Goal: Information Seeking & Learning: Find specific fact

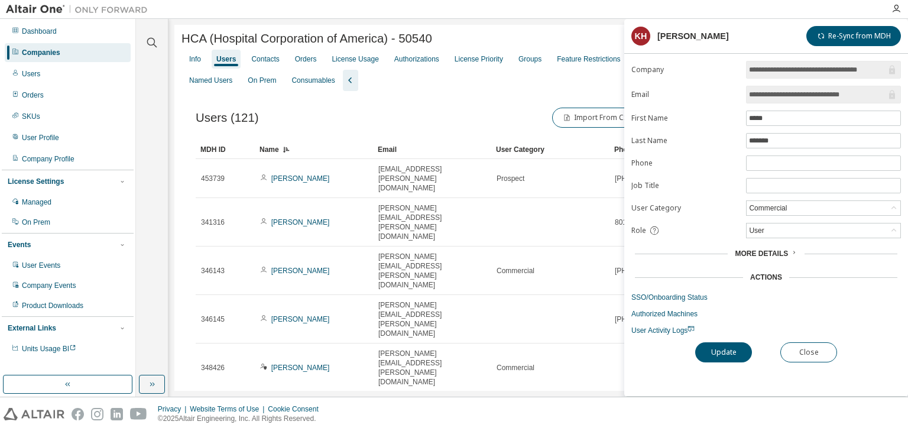
scroll to position [620, 0]
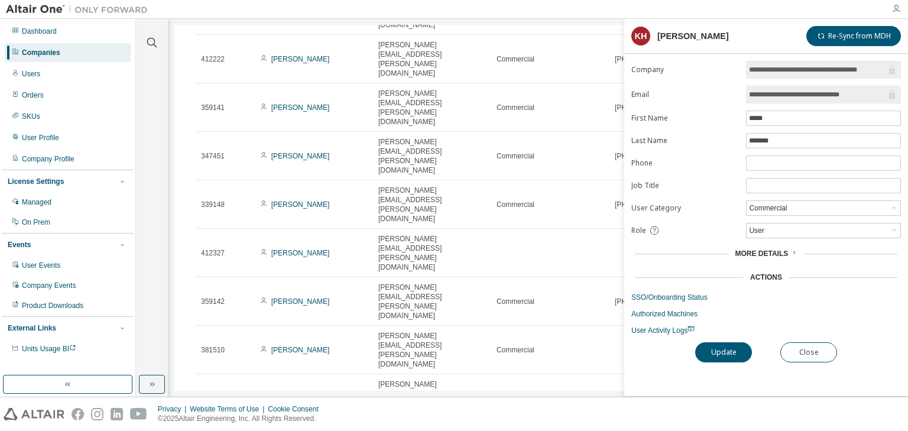
click at [892, 9] on icon "button" at bounding box center [896, 8] width 9 height 9
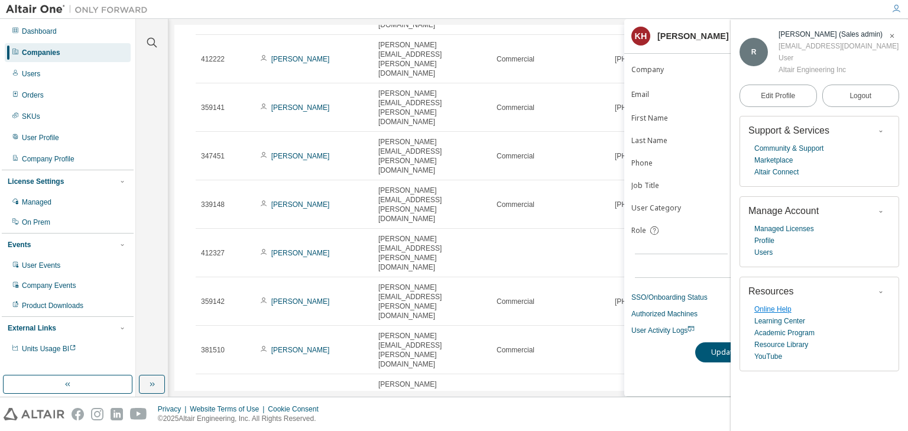
click at [788, 310] on link "Online Help" at bounding box center [772, 309] width 37 height 12
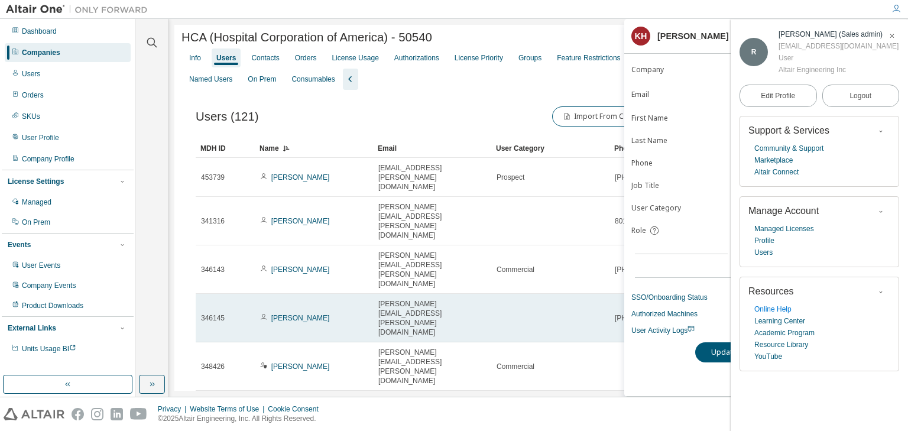
scroll to position [0, 0]
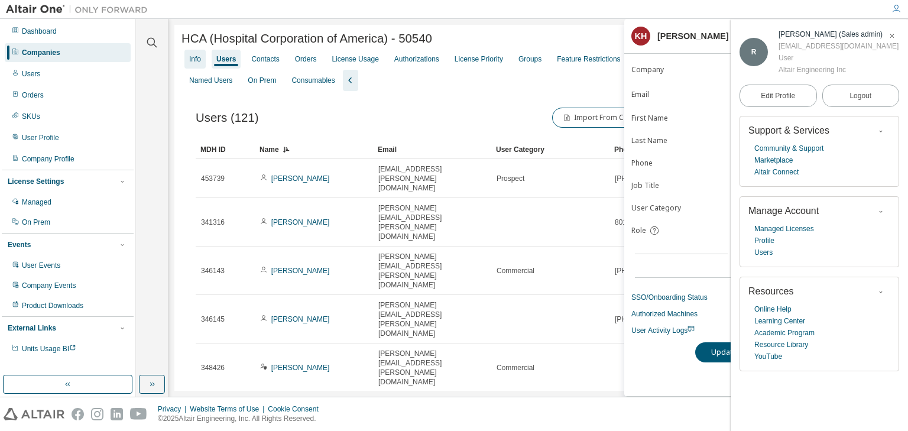
click at [192, 63] on div "Info" at bounding box center [195, 58] width 12 height 9
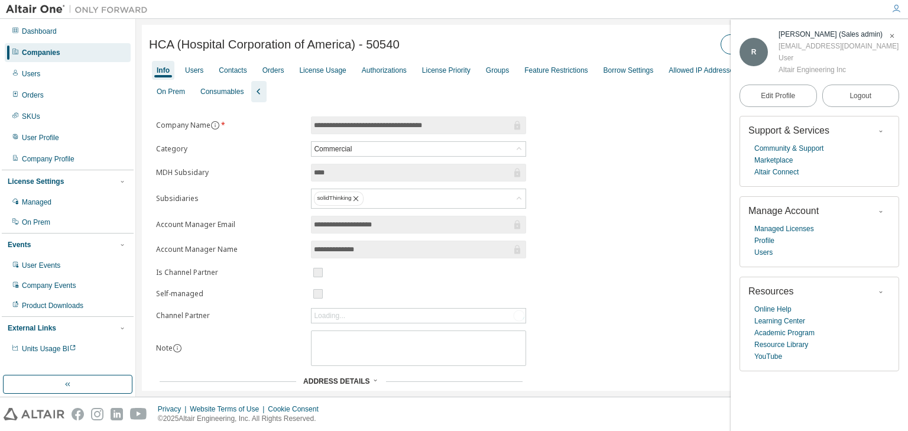
click at [892, 37] on icon "button" at bounding box center [892, 36] width 7 height 7
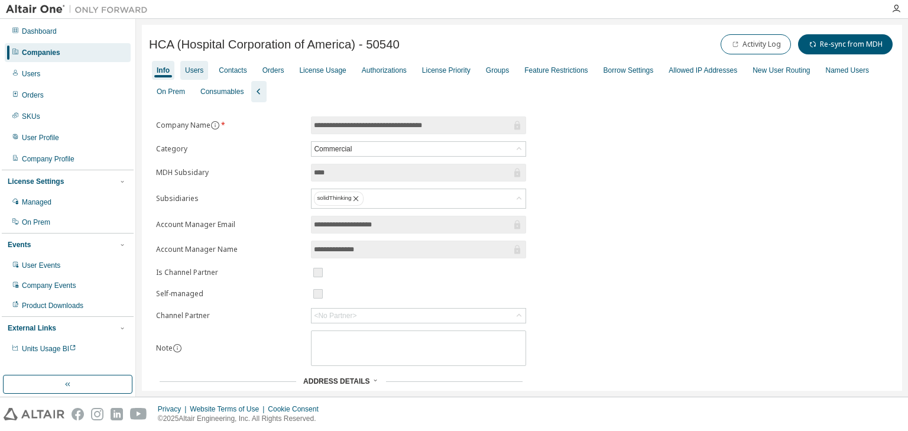
click at [194, 69] on div "Users" at bounding box center [194, 70] width 18 height 9
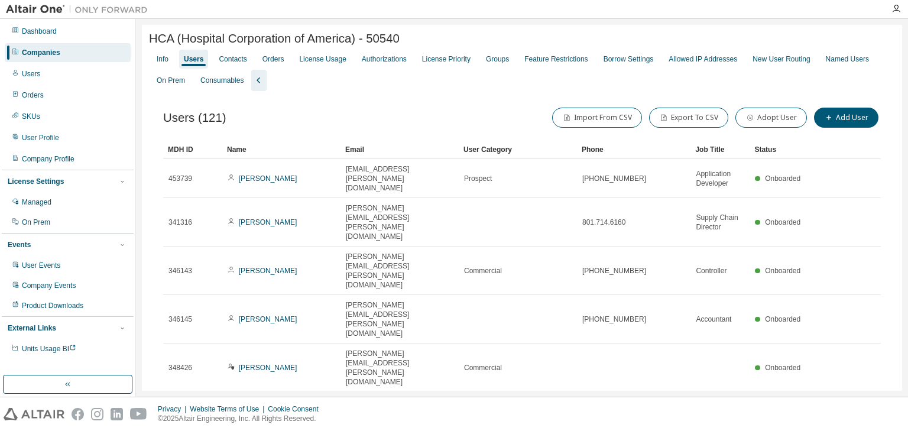
click at [50, 54] on div "Companies" at bounding box center [41, 52] width 38 height 9
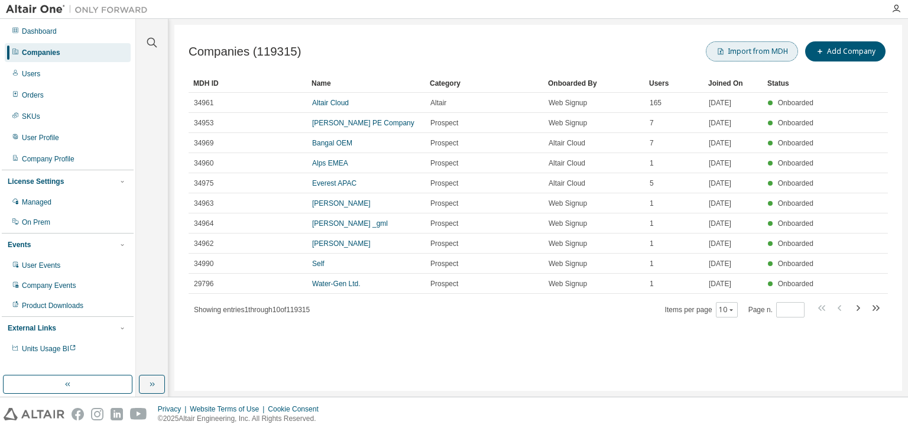
click at [738, 48] on button "Import from MDH" at bounding box center [752, 51] width 92 height 20
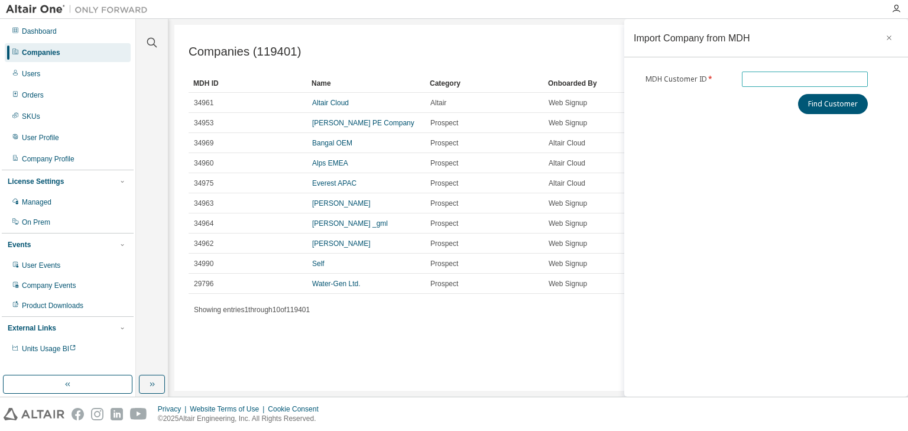
click at [776, 76] on input "text" at bounding box center [805, 78] width 121 height 9
click at [150, 40] on icon "button" at bounding box center [152, 42] width 14 height 14
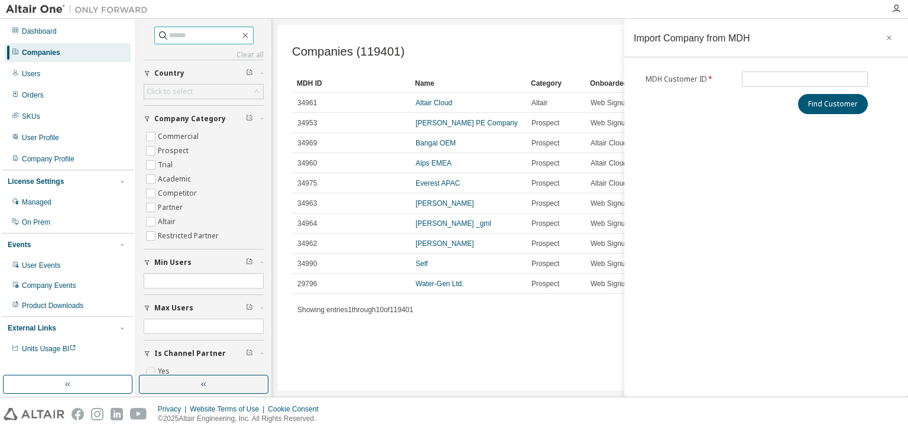
click at [172, 33] on input "text" at bounding box center [204, 36] width 71 height 12
type input "*******"
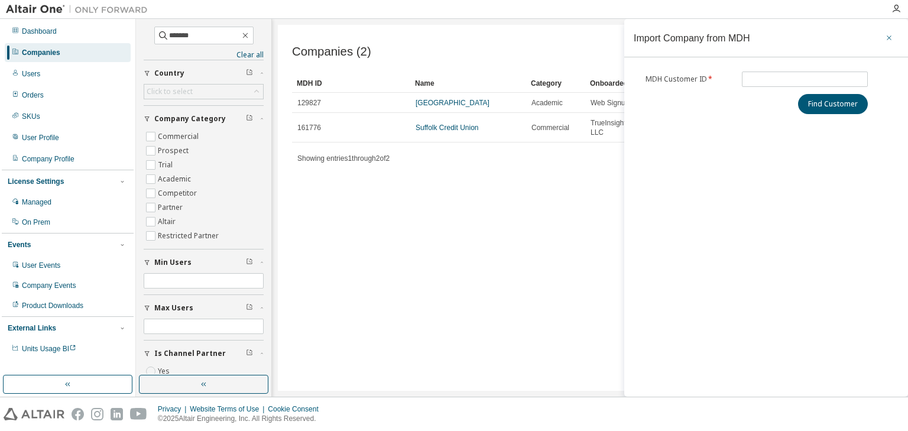
click at [889, 34] on icon "button" at bounding box center [889, 37] width 8 height 9
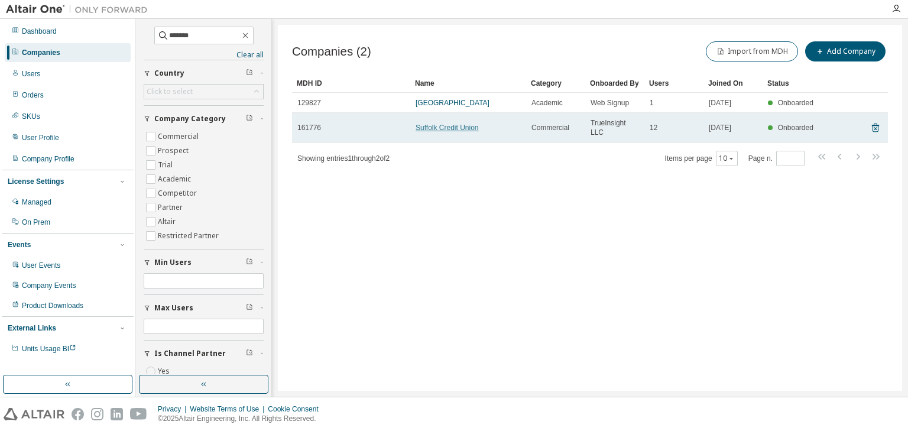
click at [434, 130] on link "Suffolk Credit Union" at bounding box center [447, 128] width 63 height 8
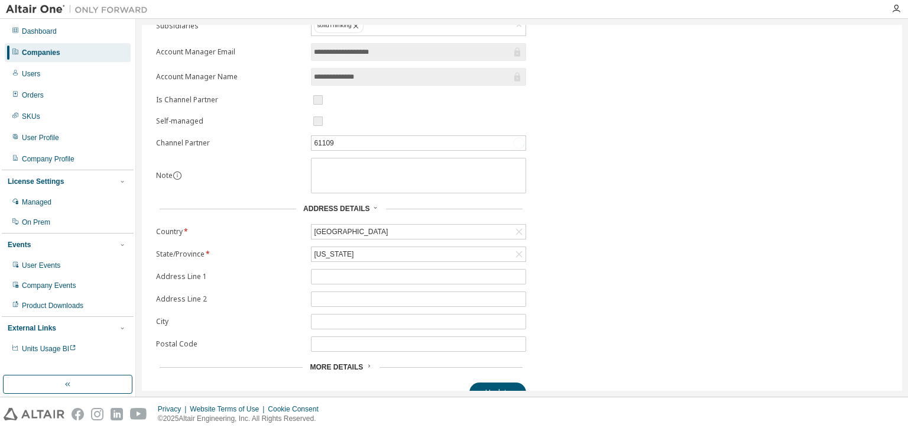
scroll to position [166, 0]
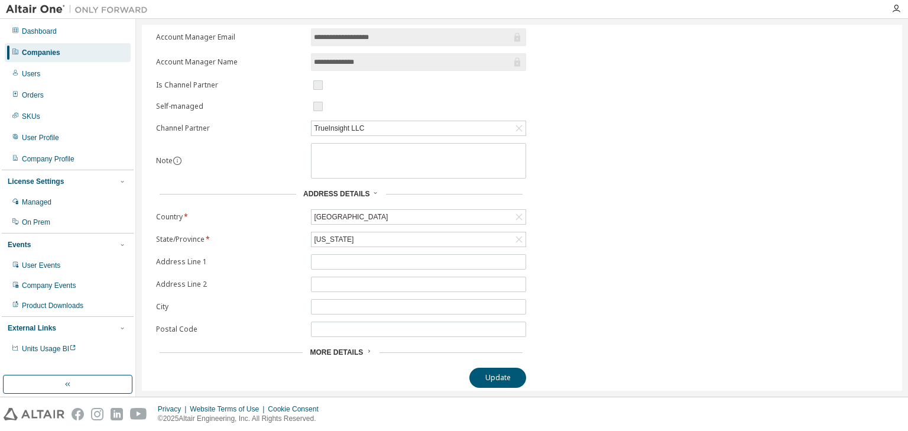
click at [359, 351] on span "More Details" at bounding box center [336, 352] width 53 height 8
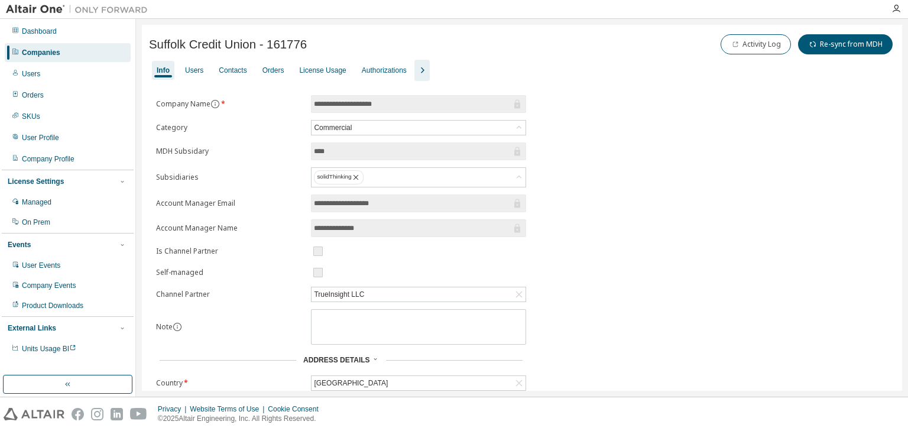
scroll to position [0, 0]
click at [195, 69] on div "Users" at bounding box center [194, 70] width 18 height 9
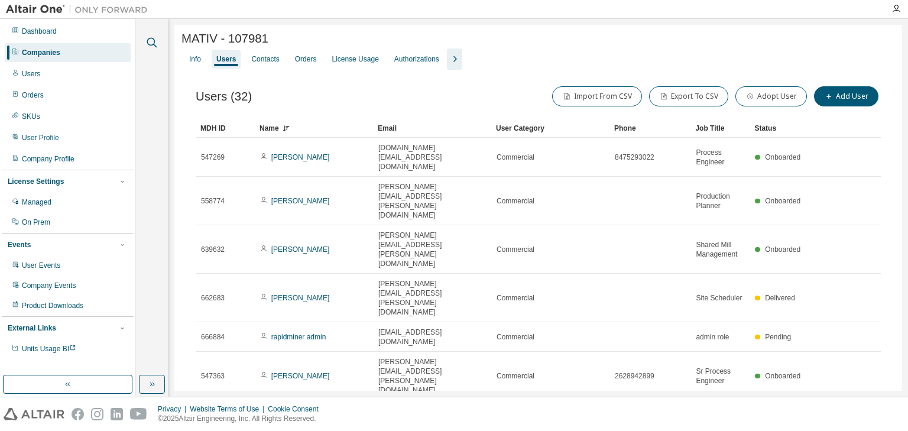
click at [149, 44] on icon "button" at bounding box center [152, 43] width 10 height 10
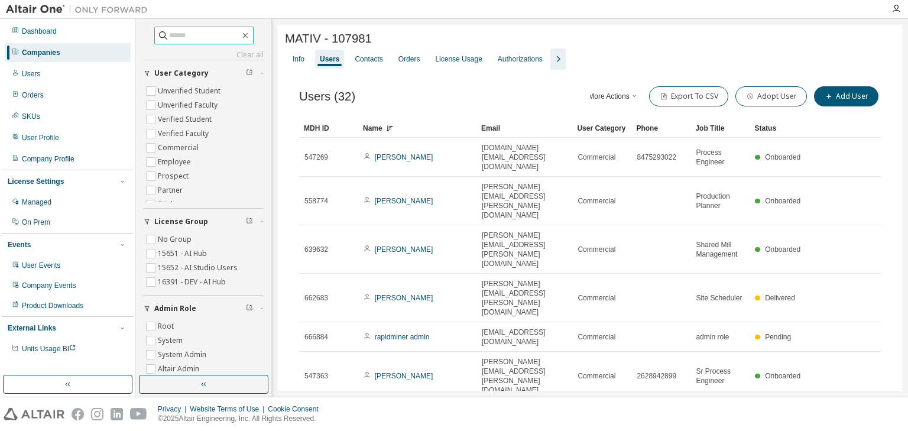
click at [212, 37] on input "text" at bounding box center [204, 36] width 71 height 12
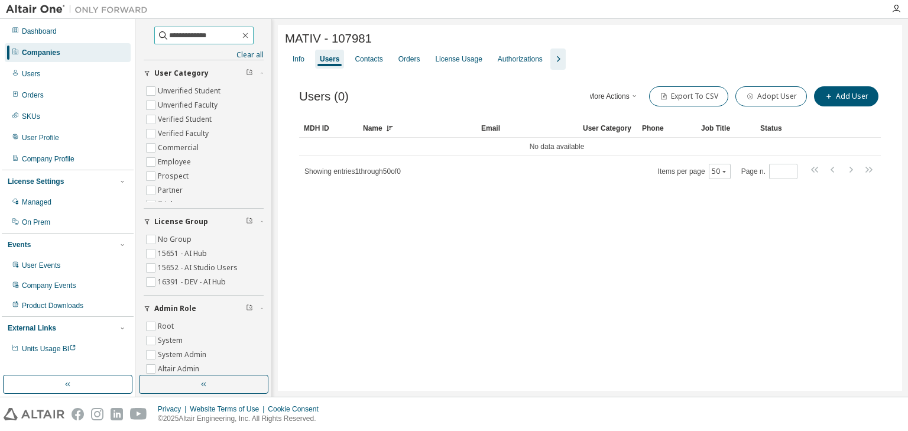
drag, startPoint x: 211, startPoint y: 40, endPoint x: 184, endPoint y: 38, distance: 27.3
click at [184, 38] on input "**********" at bounding box center [204, 36] width 71 height 12
type input "******"
click at [50, 50] on div "Companies" at bounding box center [41, 52] width 38 height 9
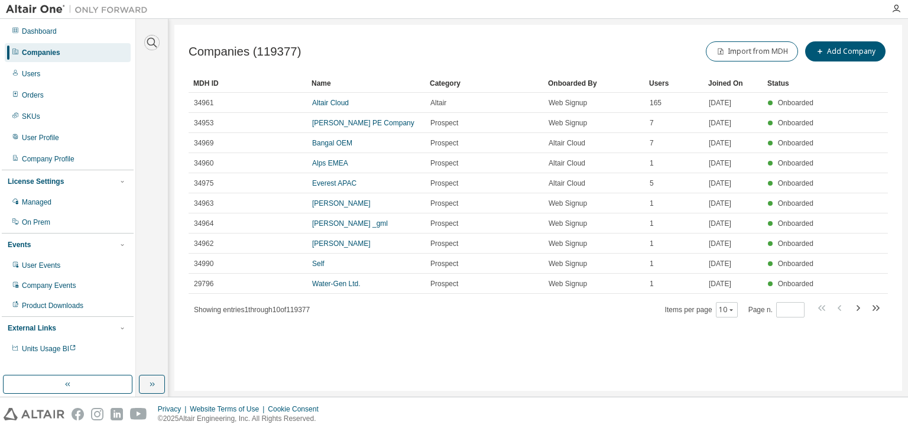
drag, startPoint x: 156, startPoint y: 42, endPoint x: 150, endPoint y: 42, distance: 6.5
click at [154, 42] on icon "button" at bounding box center [152, 42] width 14 height 14
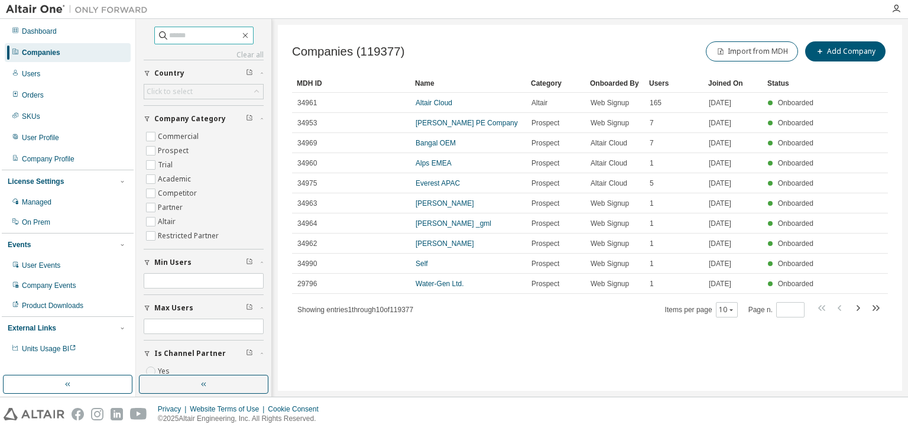
click at [173, 37] on input "text" at bounding box center [204, 36] width 71 height 12
type input "**********"
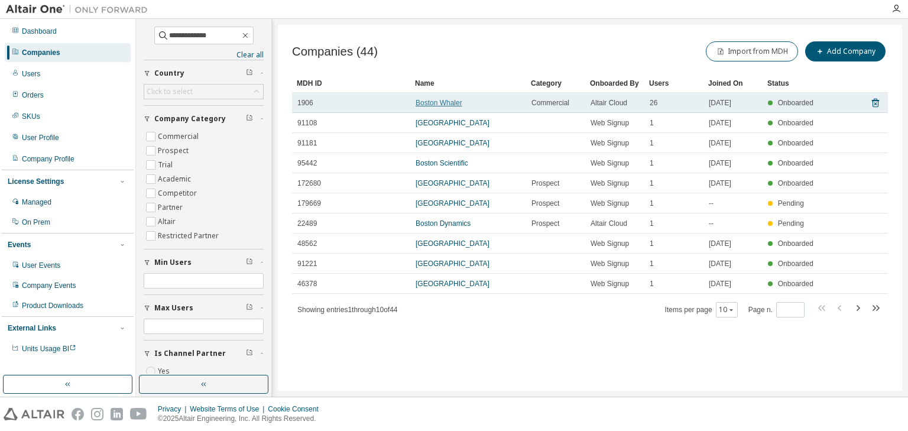
click at [435, 102] on link "Boston Whaler" at bounding box center [439, 103] width 47 height 8
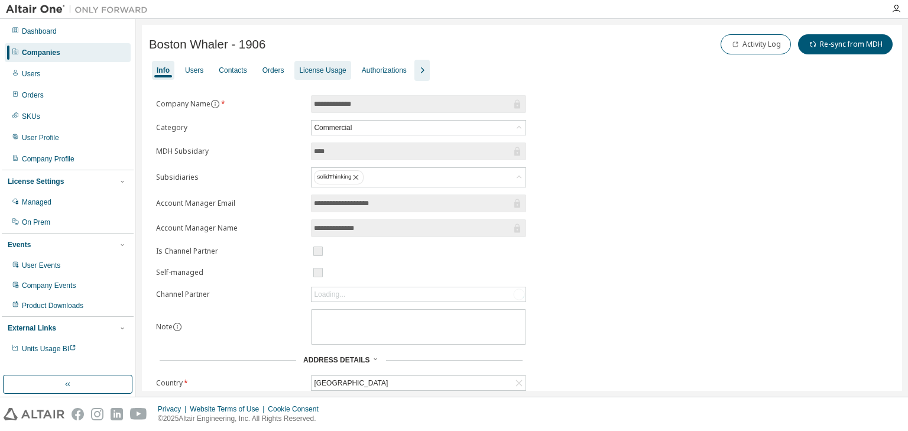
click at [322, 70] on div "License Usage" at bounding box center [322, 70] width 47 height 9
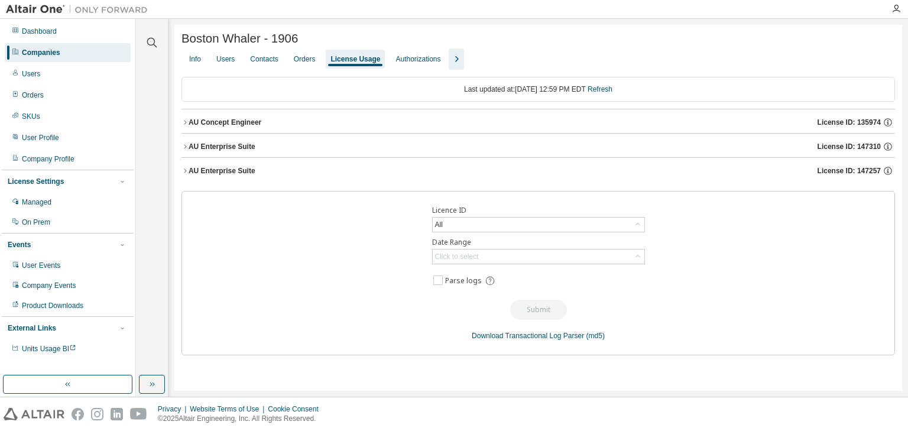
click at [183, 147] on icon "button" at bounding box center [185, 146] width 7 height 7
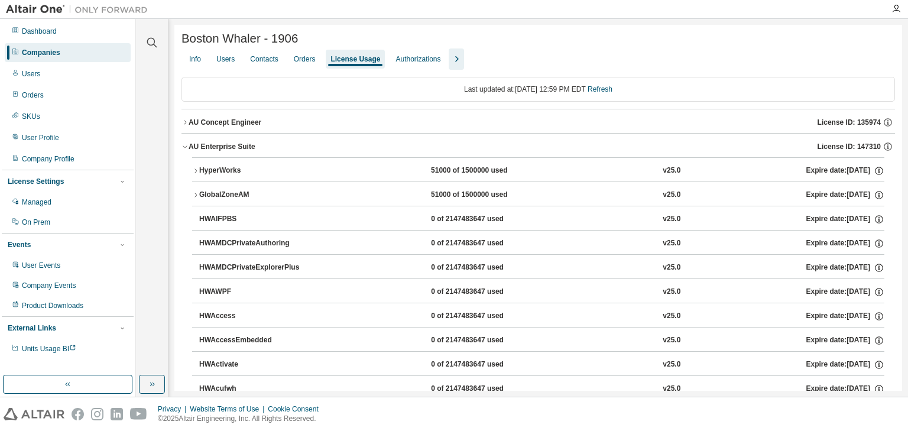
click at [183, 147] on icon "button" at bounding box center [185, 146] width 7 height 7
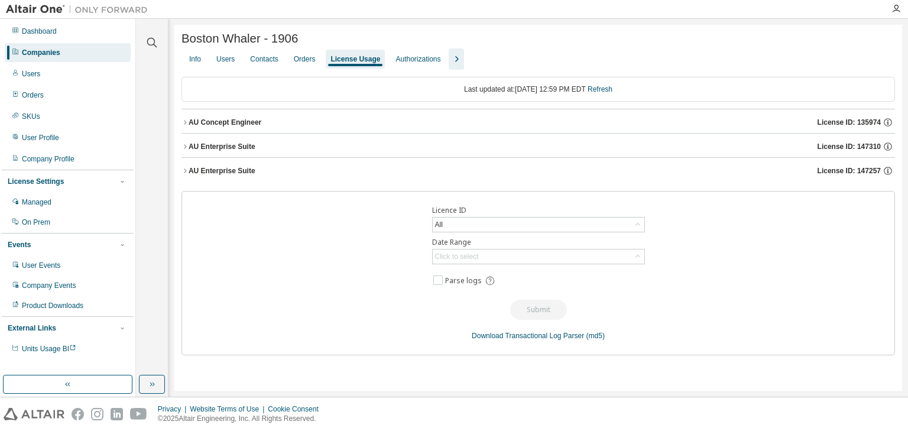
click at [182, 174] on icon "button" at bounding box center [185, 170] width 7 height 7
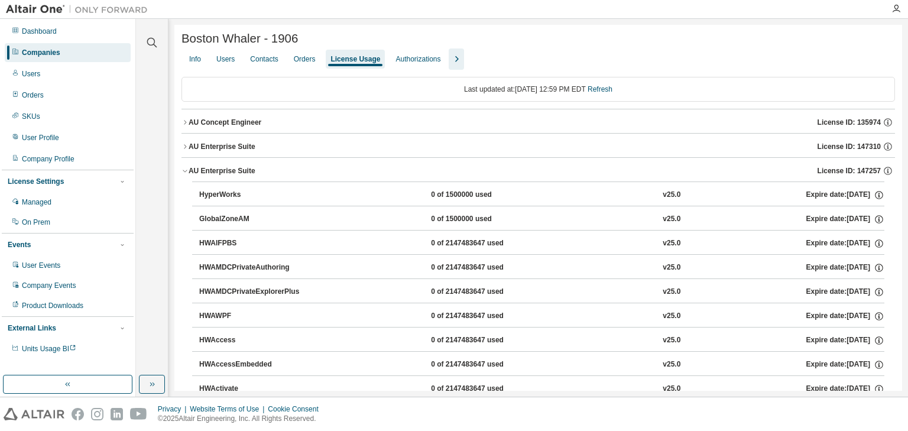
click at [184, 171] on icon "button" at bounding box center [185, 170] width 7 height 7
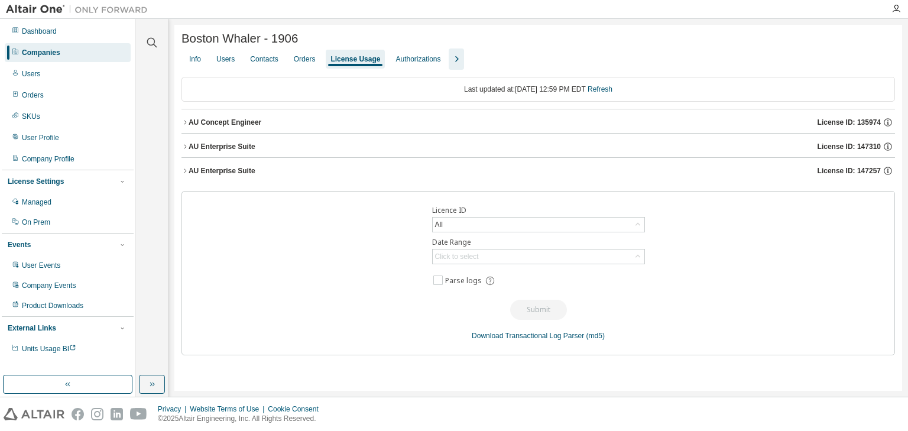
click at [183, 148] on icon "button" at bounding box center [185, 146] width 7 height 7
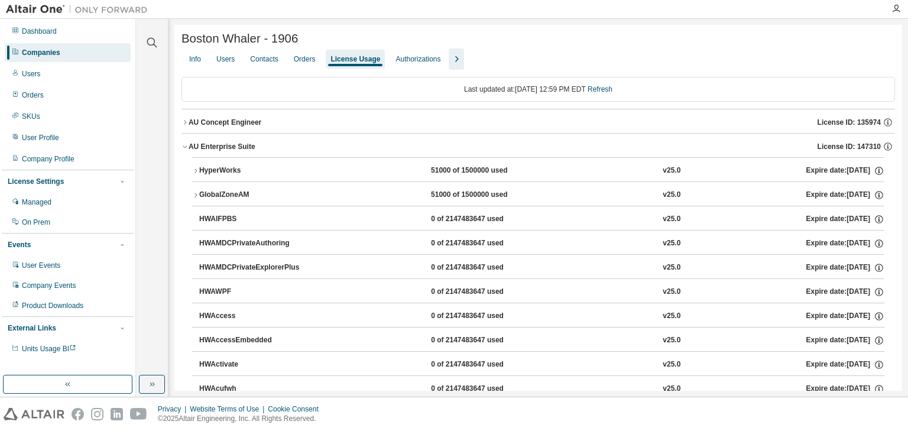
click at [186, 149] on icon "button" at bounding box center [185, 146] width 7 height 7
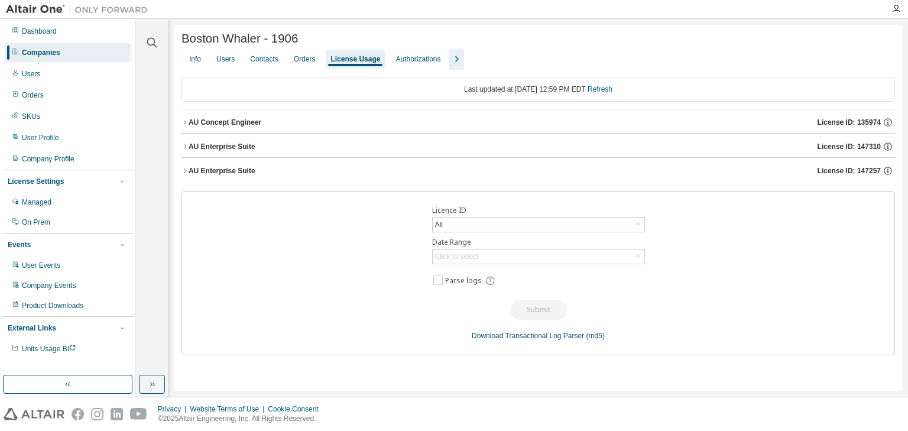
click at [186, 174] on icon "button" at bounding box center [185, 170] width 7 height 7
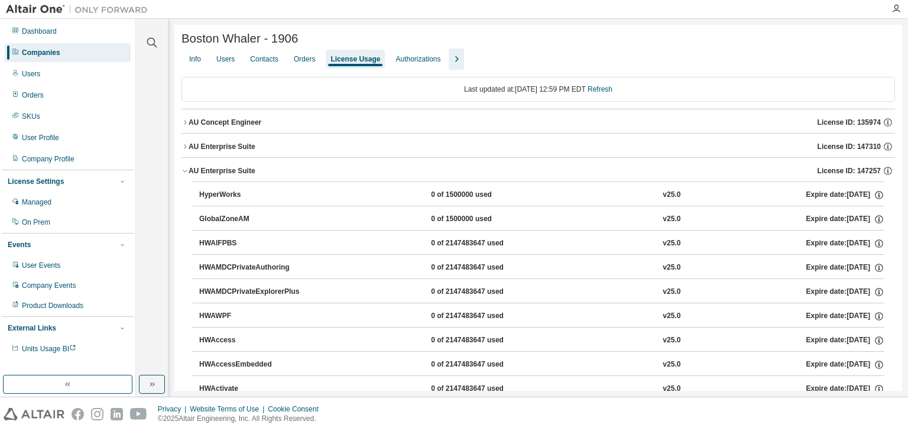
click at [187, 174] on icon "button" at bounding box center [185, 170] width 7 height 7
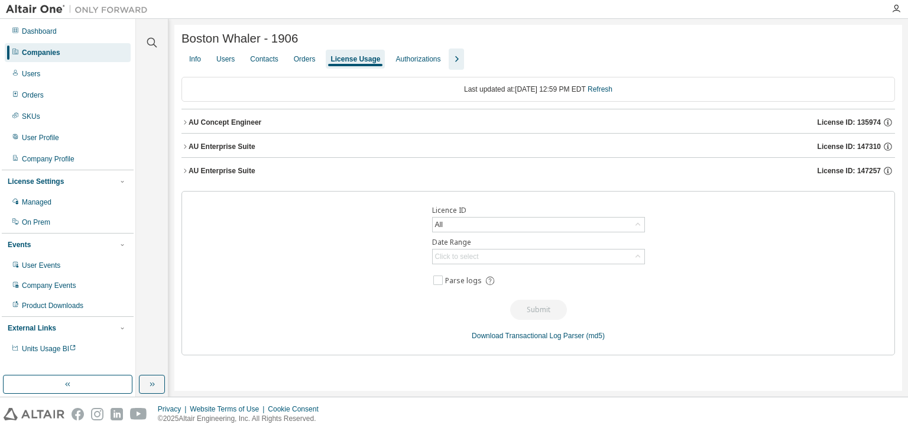
click at [183, 123] on icon "button" at bounding box center [185, 122] width 7 height 7
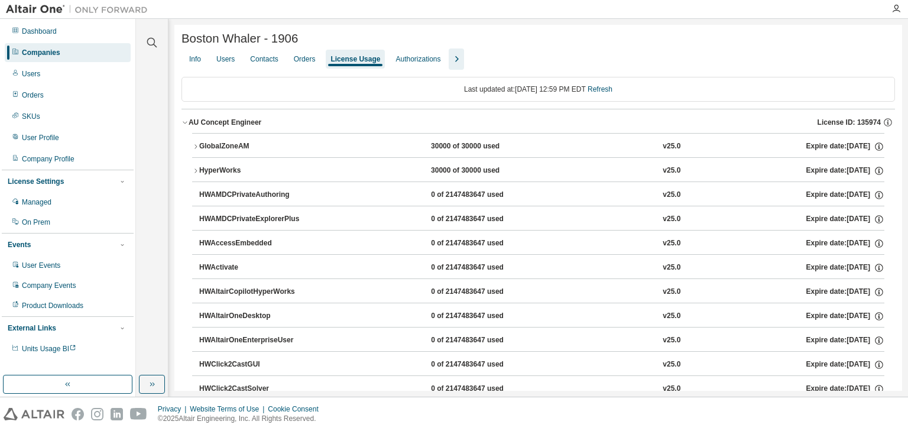
click at [197, 147] on icon "button" at bounding box center [195, 146] width 7 height 7
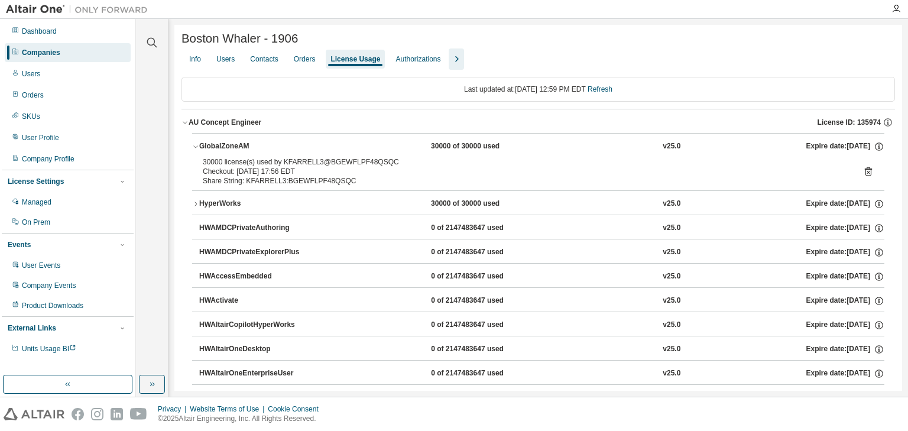
click at [197, 147] on icon "button" at bounding box center [195, 146] width 7 height 7
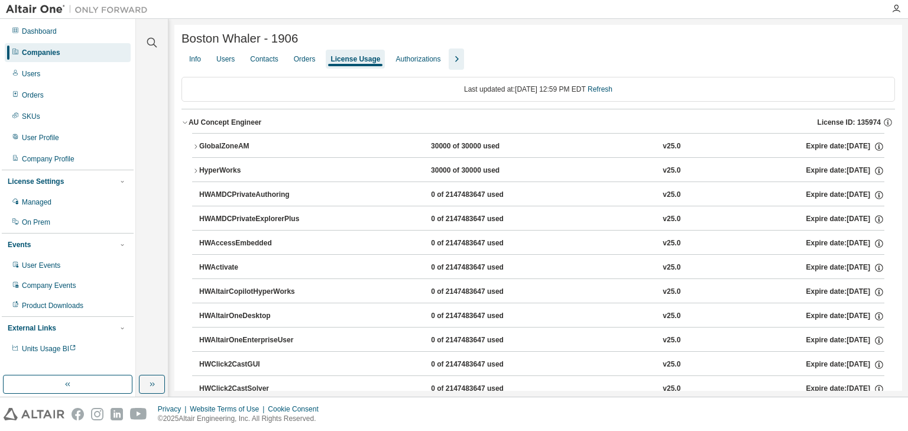
click at [194, 170] on icon "button" at bounding box center [195, 170] width 7 height 7
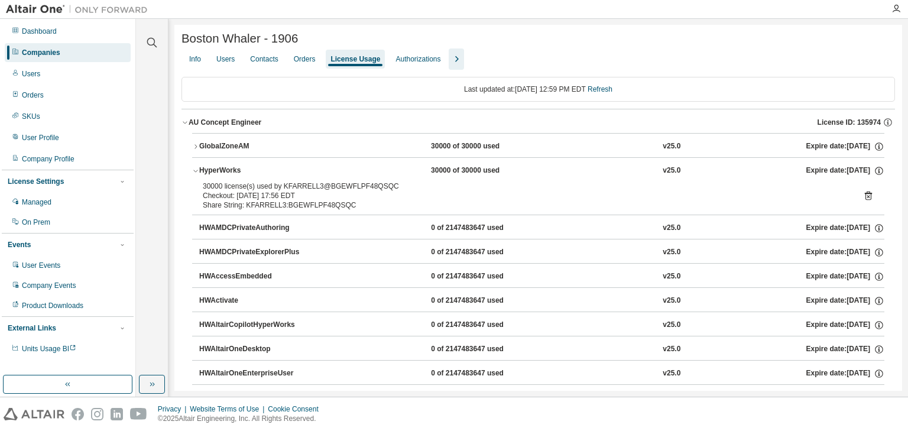
click at [194, 170] on icon "button" at bounding box center [195, 170] width 7 height 7
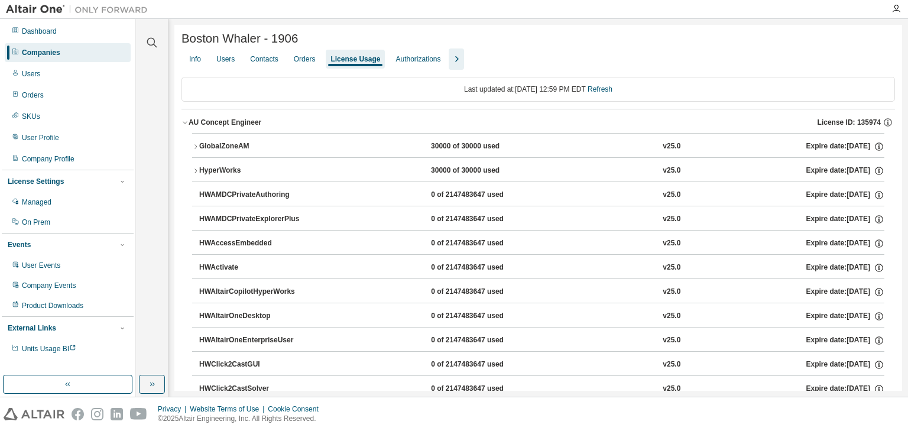
click at [184, 124] on icon "button" at bounding box center [185, 122] width 7 height 7
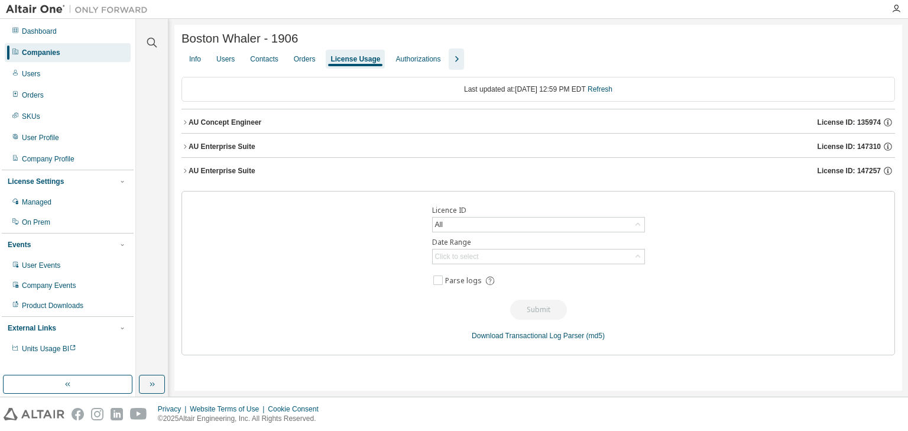
click at [184, 149] on icon "button" at bounding box center [185, 146] width 7 height 7
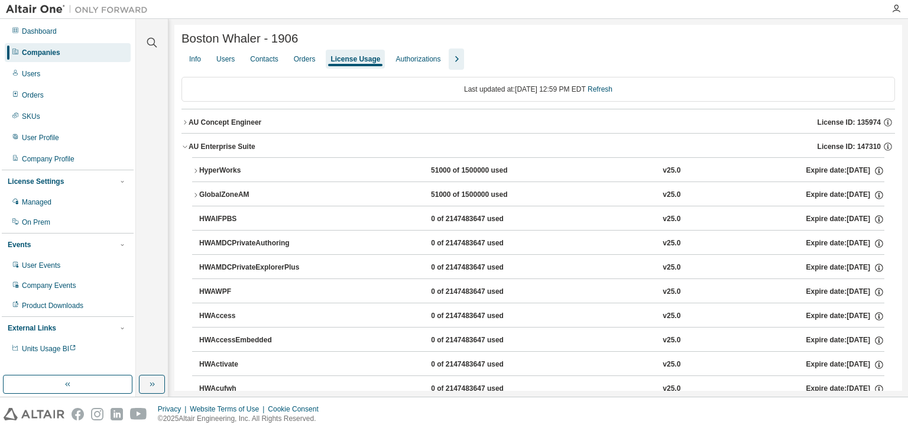
click at [184, 152] on button "AU Enterprise Suite License ID: 147310" at bounding box center [539, 147] width 714 height 26
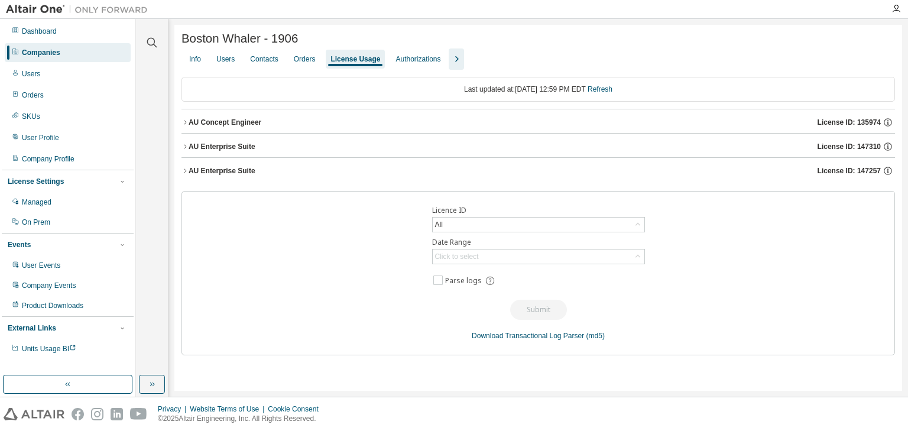
click at [191, 173] on div "AU Enterprise Suite" at bounding box center [222, 170] width 67 height 9
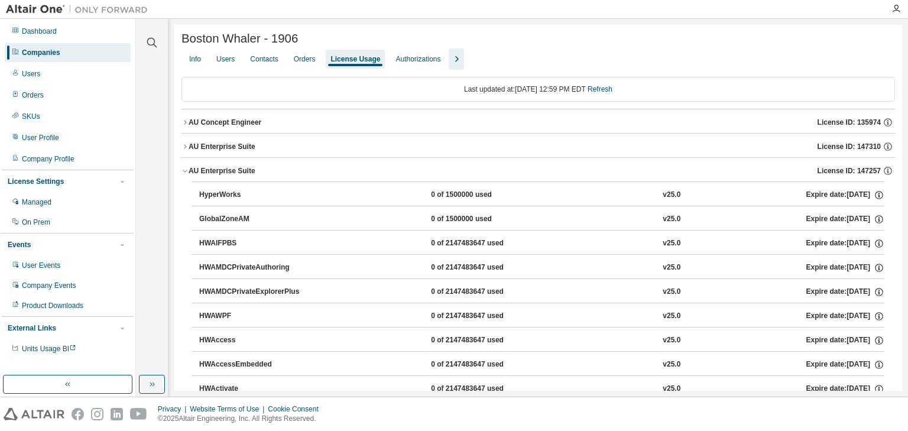
click at [182, 147] on icon "button" at bounding box center [185, 146] width 7 height 7
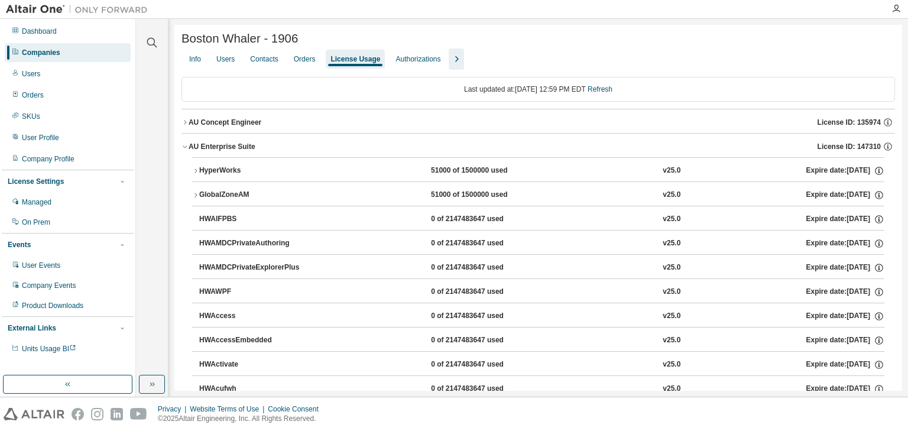
click at [197, 173] on icon "button" at bounding box center [195, 170] width 7 height 7
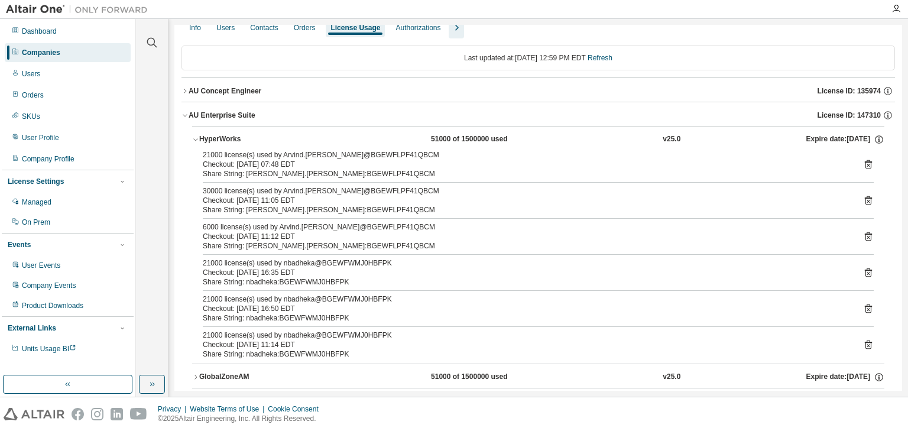
scroll to position [47, 0]
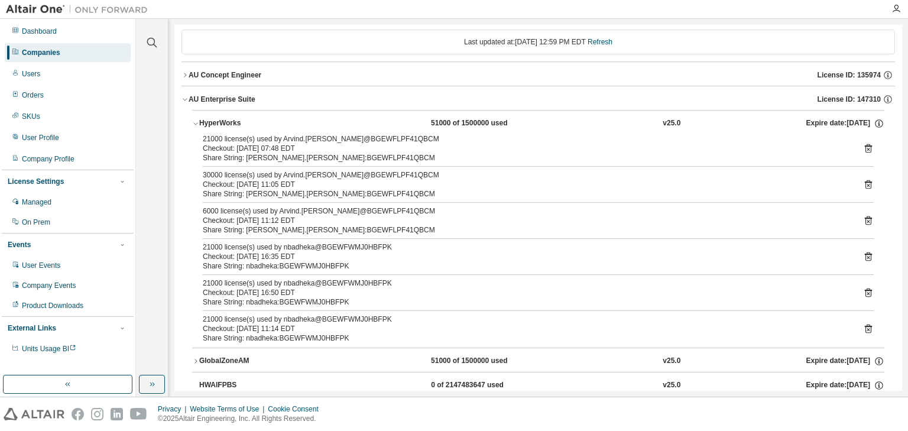
click at [199, 123] on icon "button" at bounding box center [195, 123] width 7 height 7
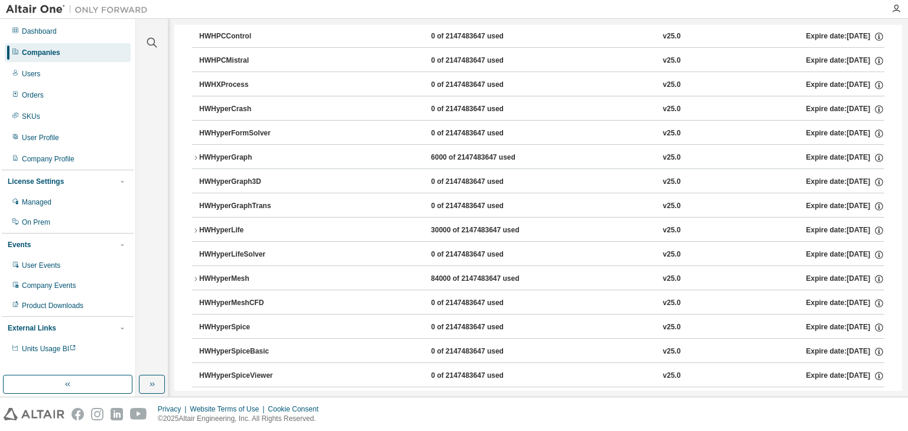
scroll to position [2507, 0]
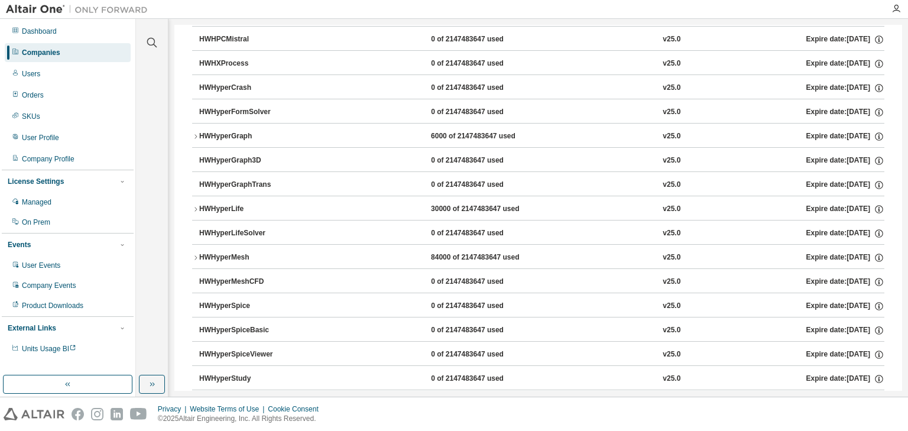
click at [198, 133] on icon "button" at bounding box center [195, 136] width 7 height 7
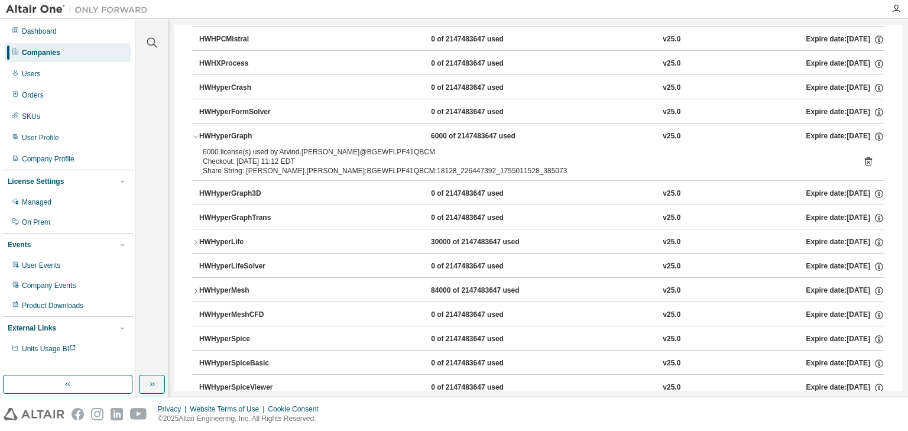
click at [193, 133] on icon "button" at bounding box center [195, 136] width 7 height 7
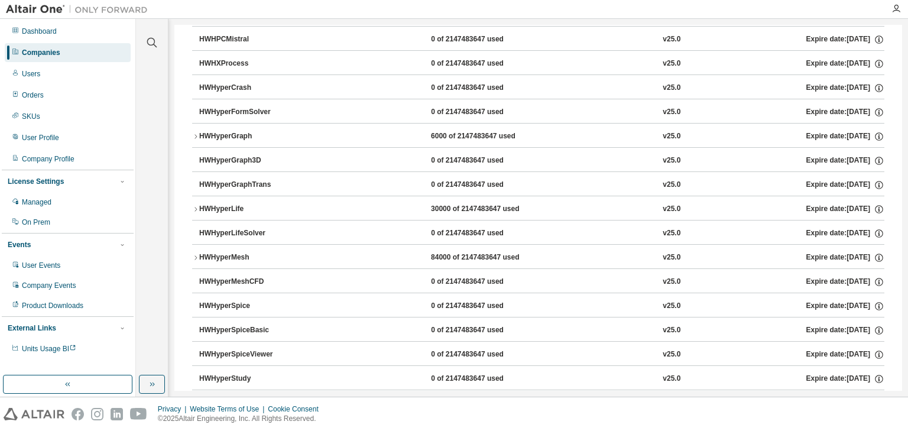
click at [192, 206] on icon "button" at bounding box center [195, 209] width 7 height 7
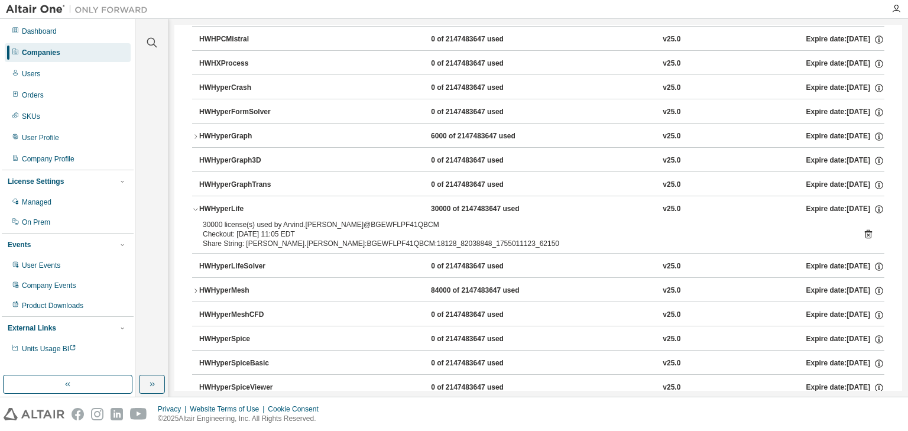
click at [194, 206] on icon "button" at bounding box center [195, 209] width 7 height 7
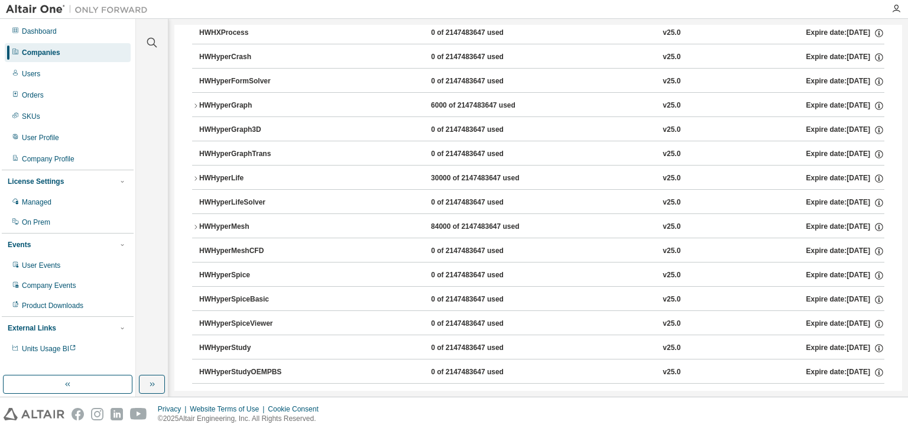
scroll to position [2554, 0]
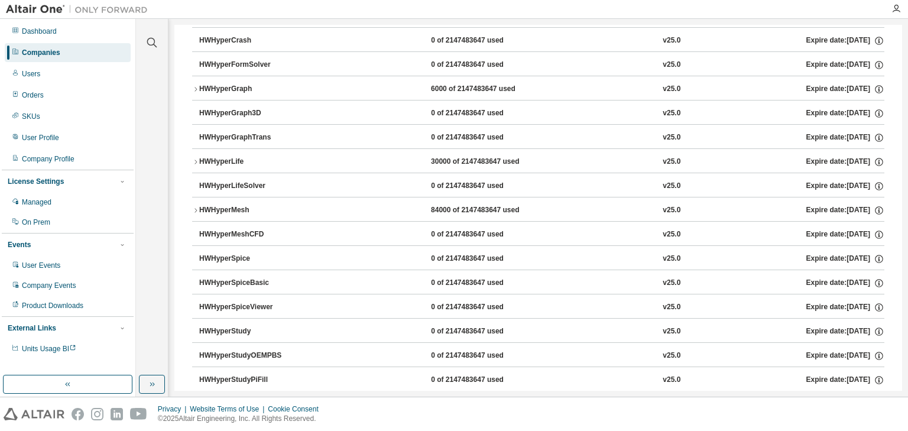
click at [195, 207] on icon "button" at bounding box center [195, 210] width 7 height 7
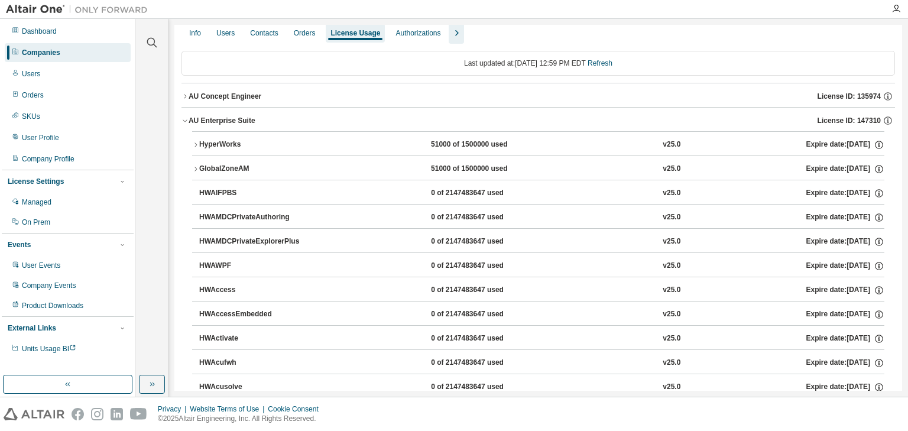
scroll to position [0, 0]
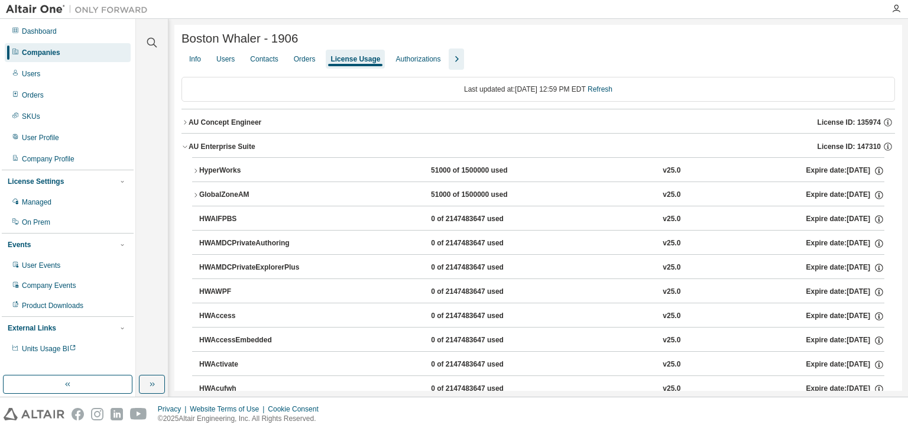
click at [182, 148] on icon "button" at bounding box center [185, 146] width 7 height 7
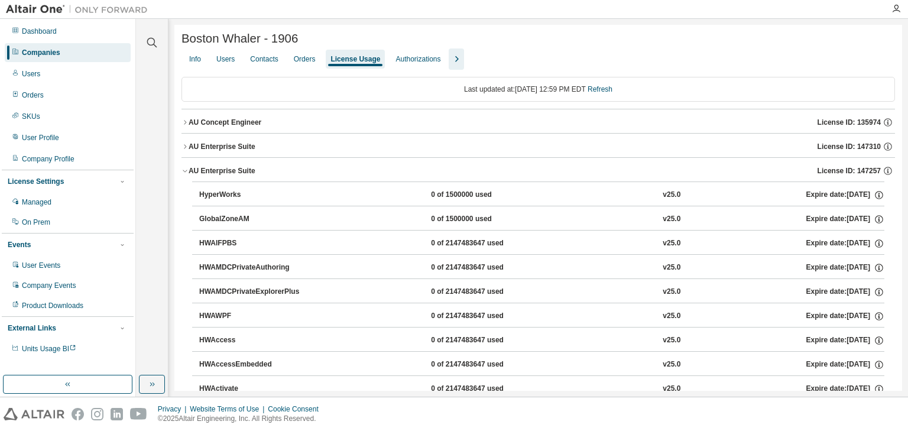
click at [188, 173] on icon "button" at bounding box center [185, 170] width 7 height 7
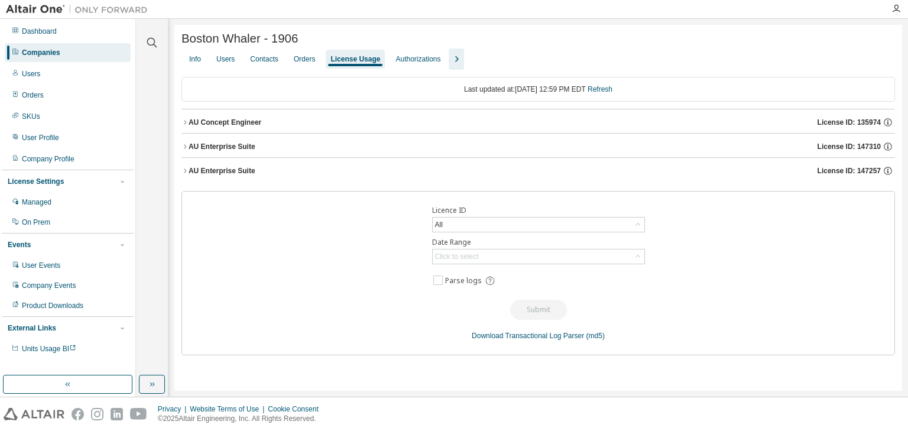
click at [186, 170] on icon "button" at bounding box center [185, 170] width 7 height 7
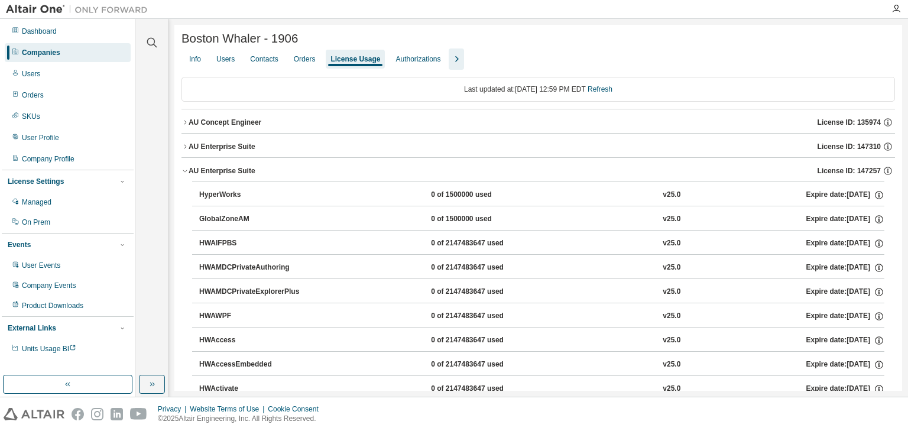
click at [185, 174] on icon "button" at bounding box center [185, 170] width 7 height 7
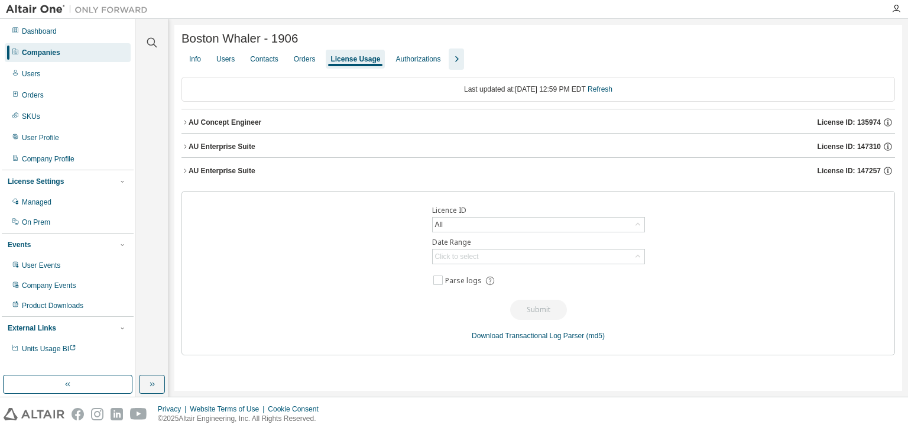
click at [184, 125] on icon "button" at bounding box center [185, 122] width 7 height 7
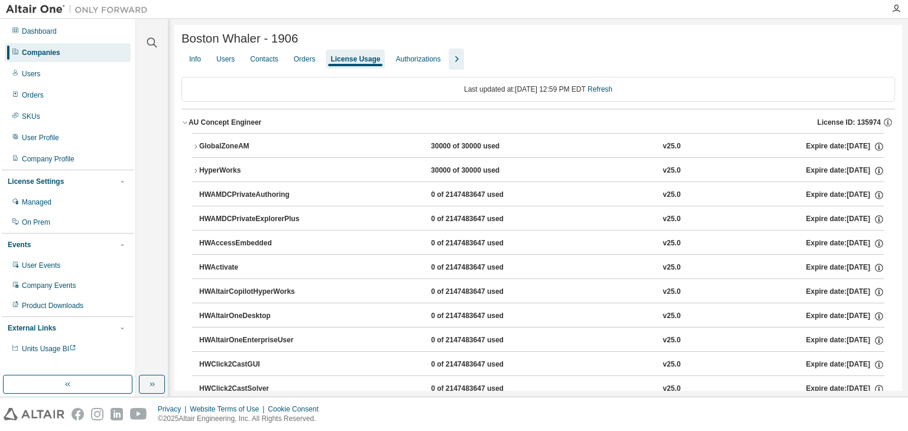
click at [184, 125] on icon "button" at bounding box center [185, 122] width 7 height 7
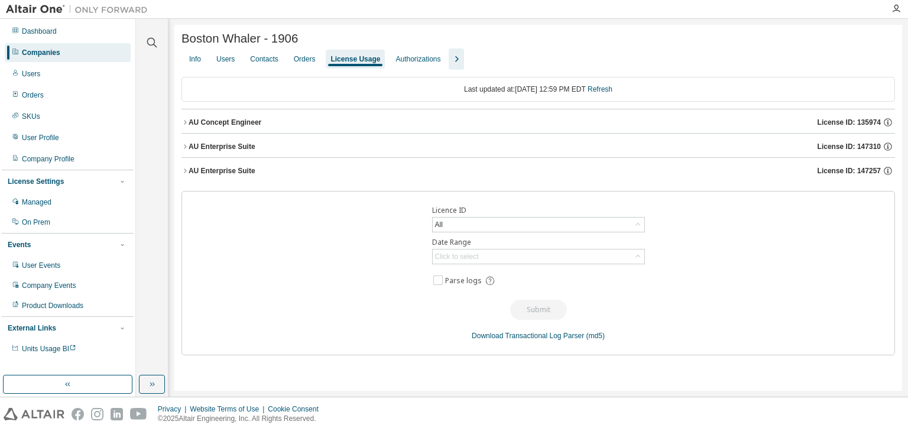
click at [184, 148] on icon "button" at bounding box center [185, 146] width 2 height 4
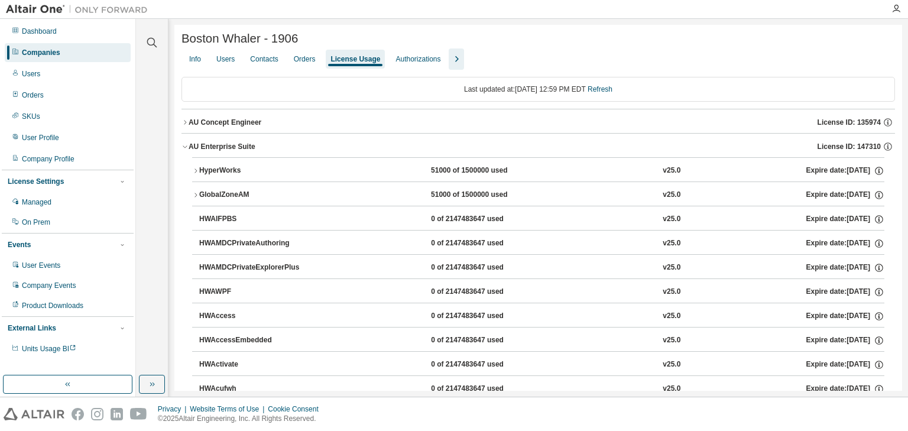
click at [183, 145] on icon "button" at bounding box center [185, 146] width 7 height 7
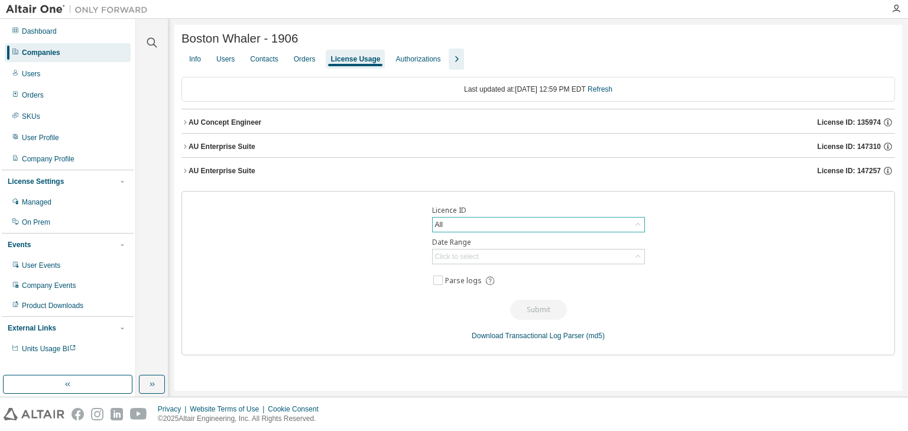
click at [482, 230] on div "All" at bounding box center [539, 225] width 212 height 14
click at [385, 249] on div "Licence ID All All 135974 - AU Concept Engineer 147310 - AU Enterprise Suite 85…" at bounding box center [539, 273] width 714 height 164
drag, startPoint x: 186, startPoint y: 147, endPoint x: 246, endPoint y: 153, distance: 60.0
click at [186, 147] on icon "button" at bounding box center [185, 146] width 7 height 7
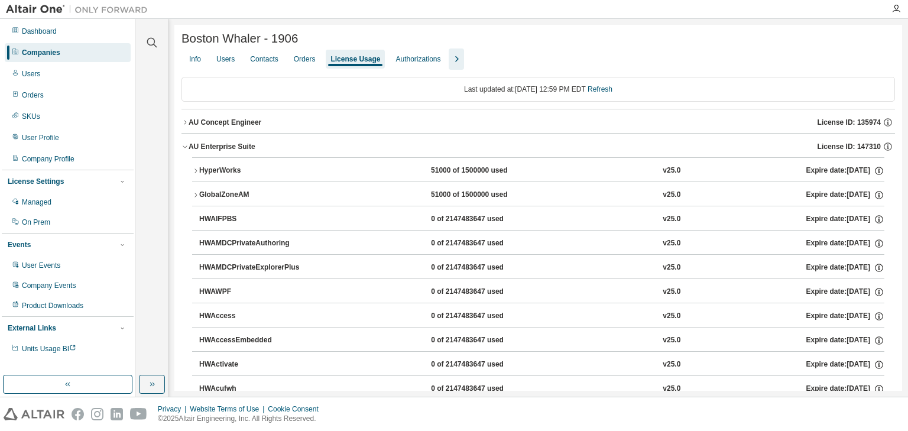
click at [182, 149] on icon "button" at bounding box center [185, 146] width 7 height 7
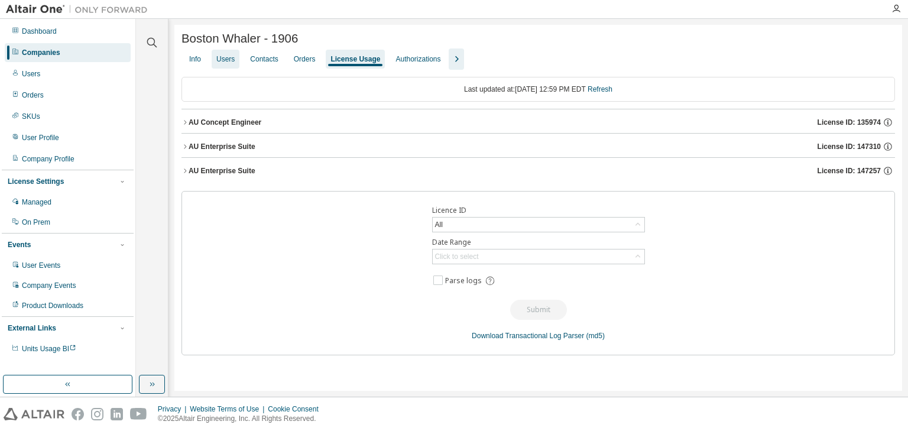
click at [225, 60] on div "Users" at bounding box center [225, 58] width 18 height 9
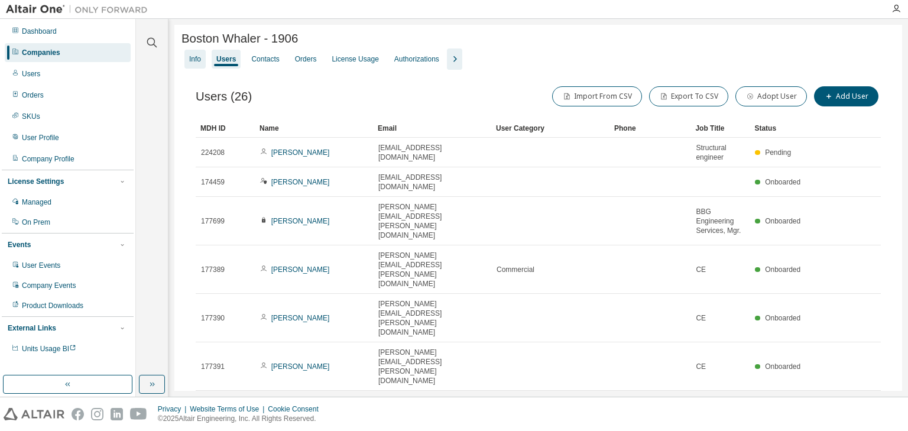
click at [166, 59] on div "Clear all Status Onboarded Pending Sent Delivered Bounced Under Review Revoked …" at bounding box center [152, 208] width 33 height 378
click at [195, 64] on div "Info" at bounding box center [195, 58] width 12 height 9
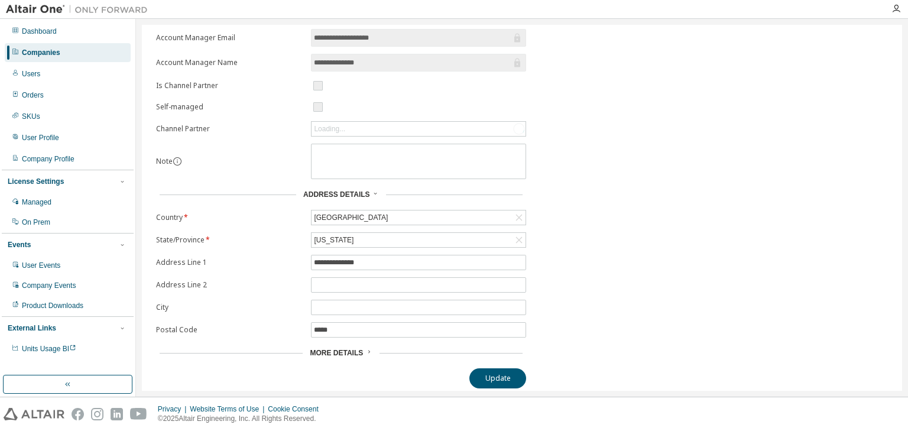
scroll to position [166, 0]
click at [365, 350] on icon at bounding box center [368, 351] width 7 height 7
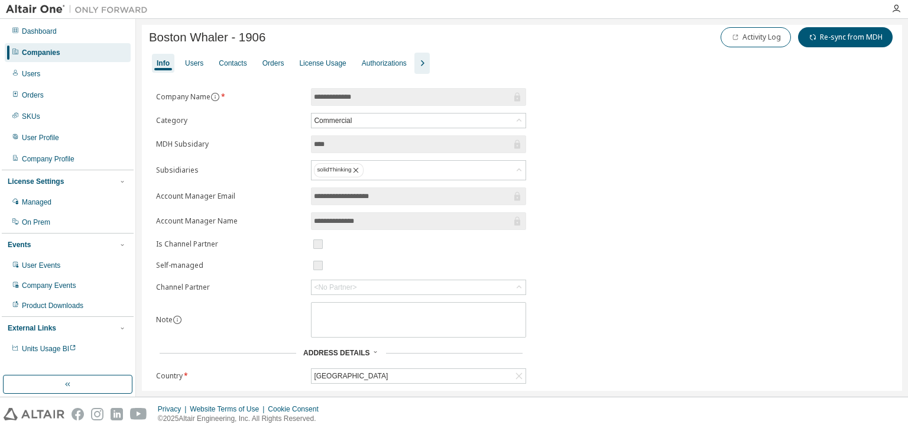
scroll to position [0, 0]
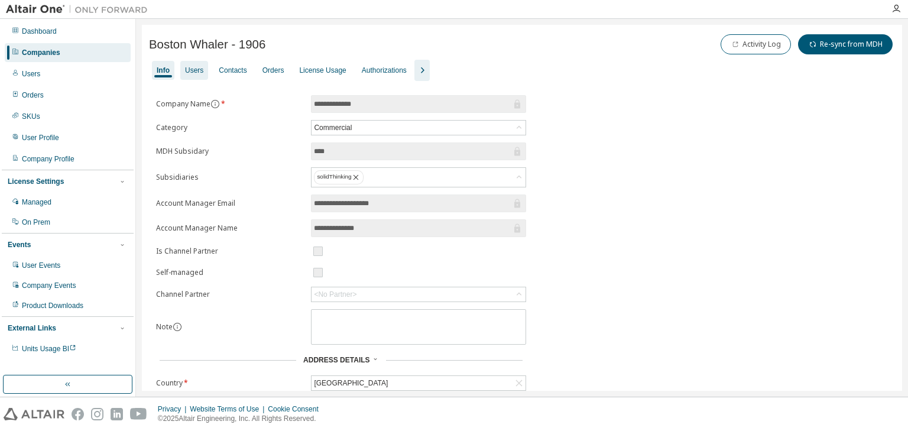
click at [192, 69] on div "Users" at bounding box center [194, 70] width 18 height 9
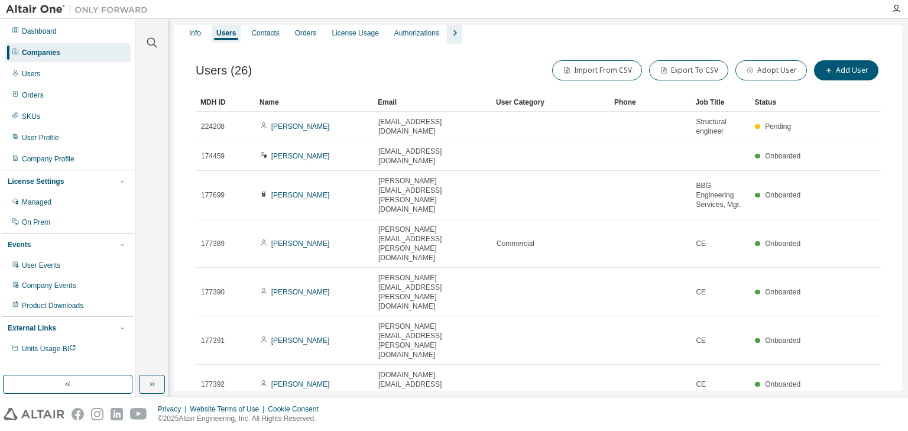
scroll to position [40, 0]
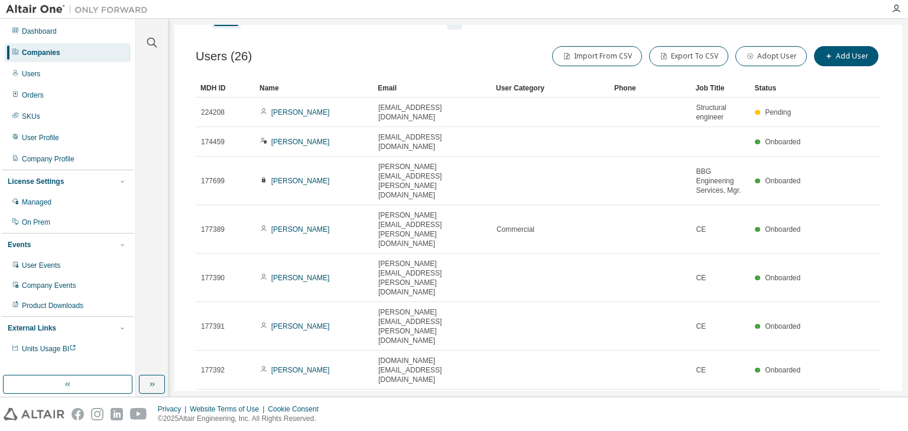
click at [717, 394] on div "30" at bounding box center [750, 389] width 95 height 14
click at [307, 92] on div "Name" at bounding box center [314, 88] width 109 height 19
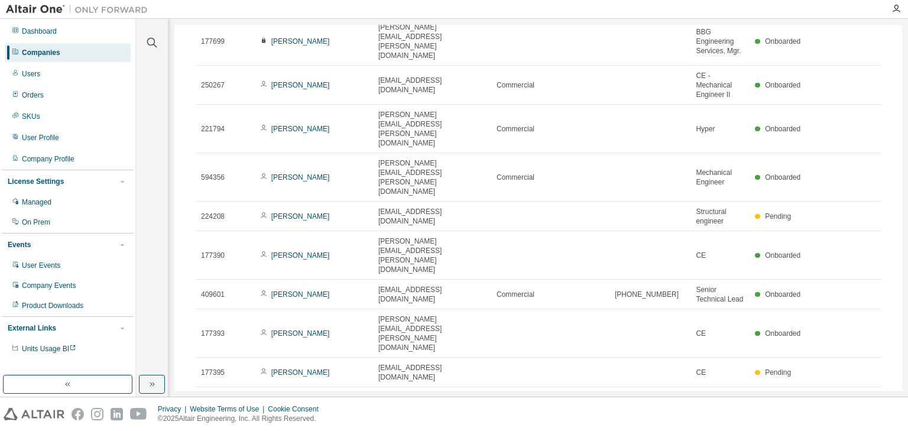
scroll to position [419, 0]
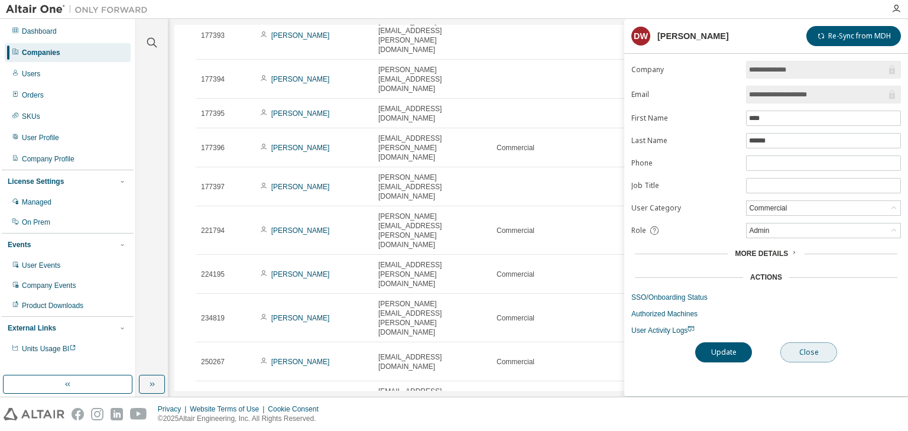
click at [791, 350] on button "Close" at bounding box center [808, 352] width 57 height 20
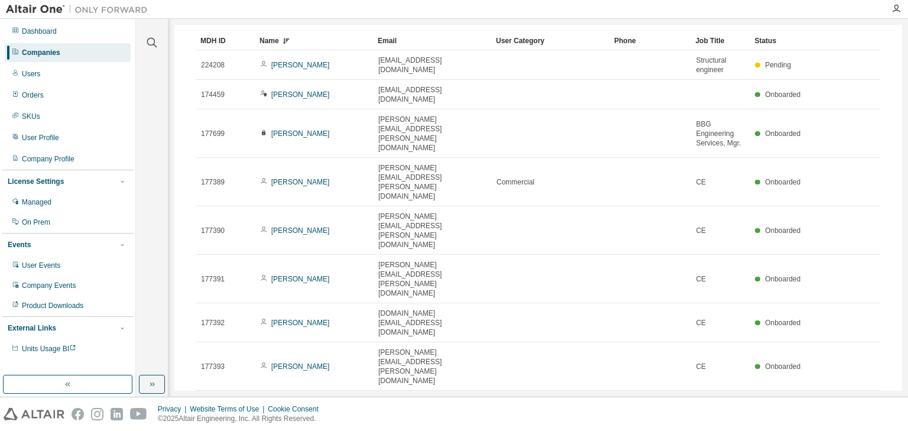
scroll to position [40, 0]
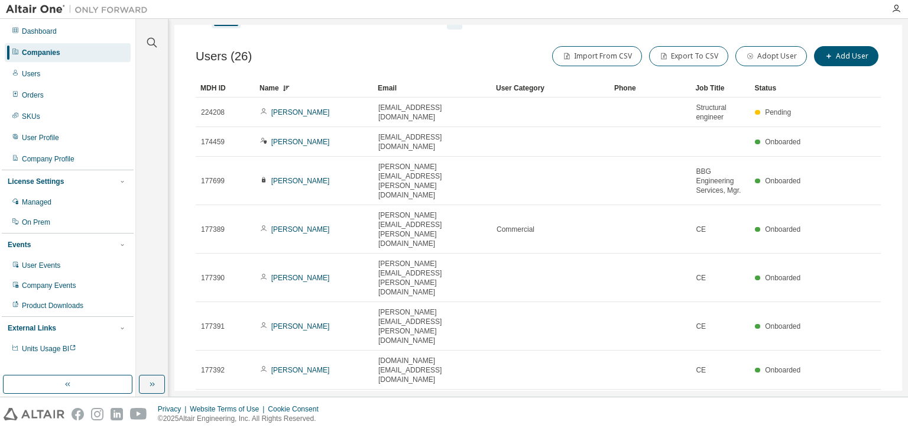
click at [307, 92] on div "Name" at bounding box center [314, 88] width 109 height 19
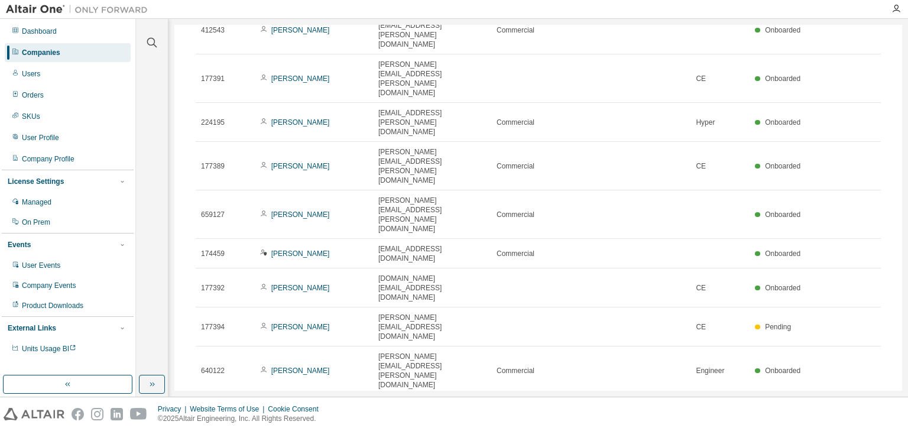
scroll to position [0, 0]
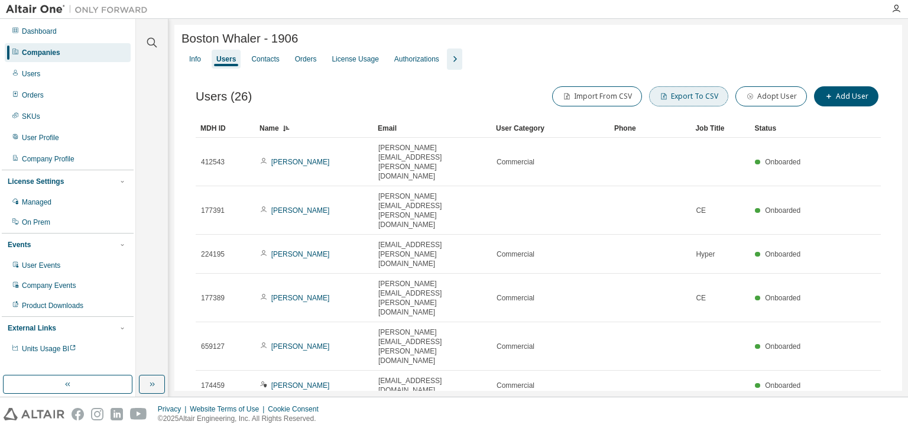
click at [672, 97] on button "Export To CSV" at bounding box center [688, 96] width 79 height 20
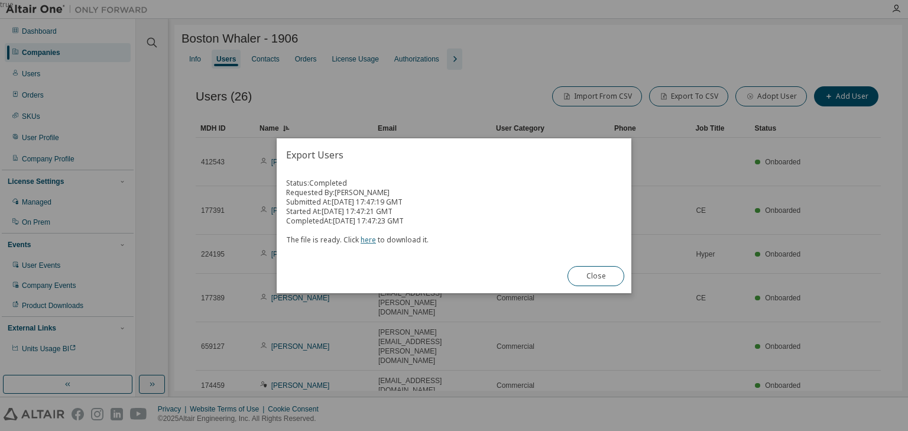
click at [368, 238] on link "here" at bounding box center [368, 240] width 15 height 10
click at [596, 271] on button "Close" at bounding box center [596, 276] width 57 height 20
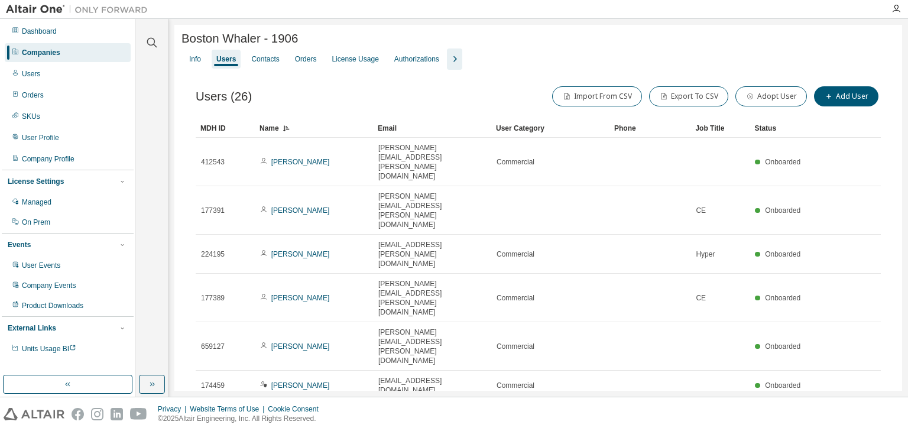
drag, startPoint x: 326, startPoint y: 23, endPoint x: 345, endPoint y: 37, distance: 22.8
click at [326, 23] on div "Clear all Status Onboarded Pending Sent Delivered Bounced Under Review Revoked …" at bounding box center [522, 208] width 772 height 378
click at [362, 57] on div "License Usage" at bounding box center [355, 58] width 47 height 9
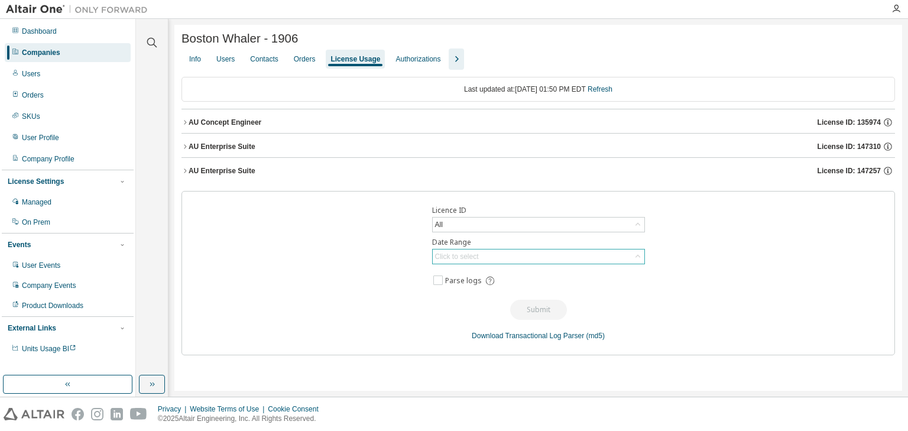
click at [618, 255] on div "Click to select" at bounding box center [539, 257] width 212 height 14
click at [609, 257] on div "Click to select" at bounding box center [539, 257] width 212 height 14
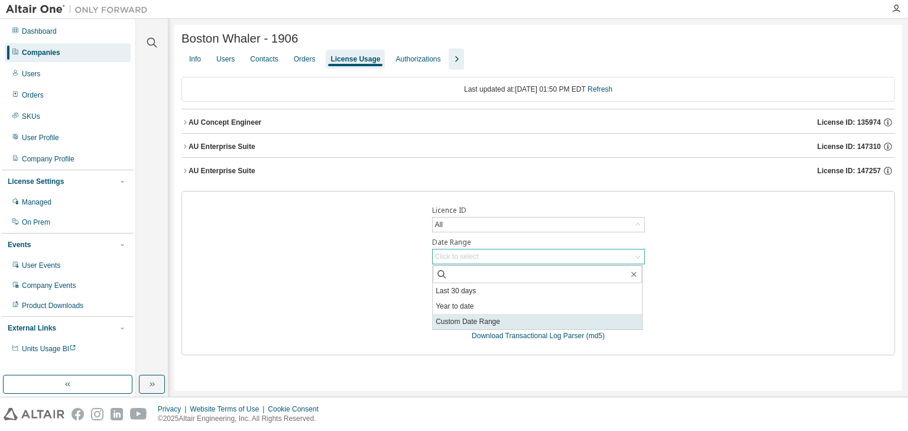
click at [493, 320] on li "Custom Date Range" at bounding box center [537, 321] width 209 height 15
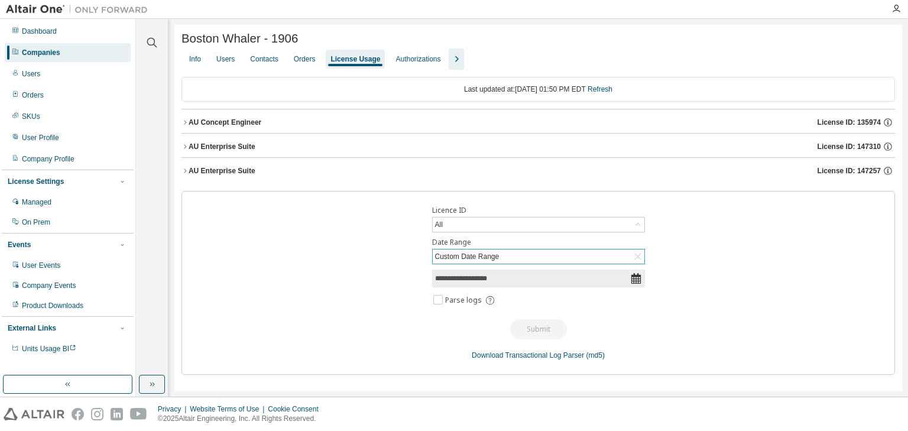
click at [637, 281] on icon at bounding box center [635, 278] width 9 height 11
click at [634, 279] on icon at bounding box center [635, 278] width 9 height 11
click at [634, 278] on icon at bounding box center [636, 279] width 12 height 12
click at [639, 260] on icon at bounding box center [638, 257] width 12 height 12
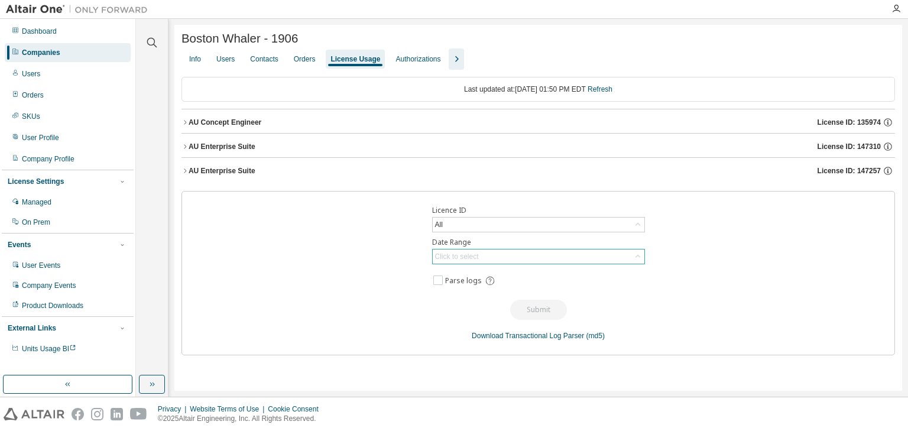
click at [631, 258] on div "Click to select" at bounding box center [539, 257] width 212 height 14
click at [524, 310] on li "Year to date" at bounding box center [537, 306] width 209 height 15
click at [637, 258] on icon at bounding box center [638, 257] width 12 height 12
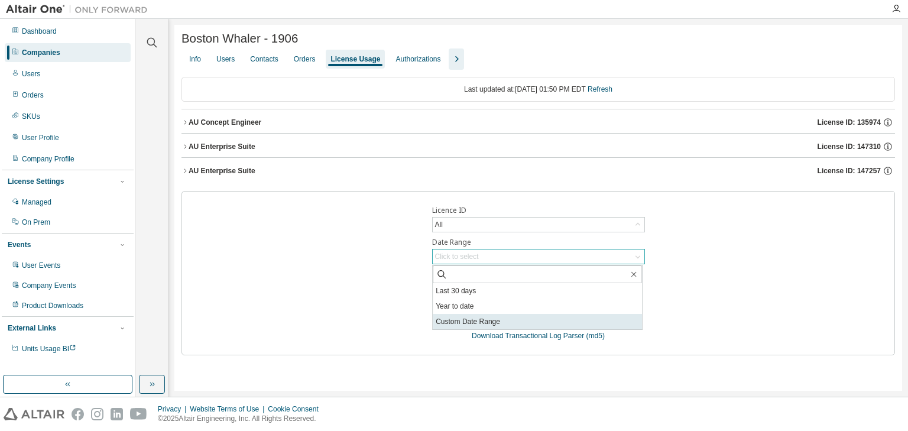
click at [471, 320] on li "Custom Date Range" at bounding box center [537, 321] width 209 height 15
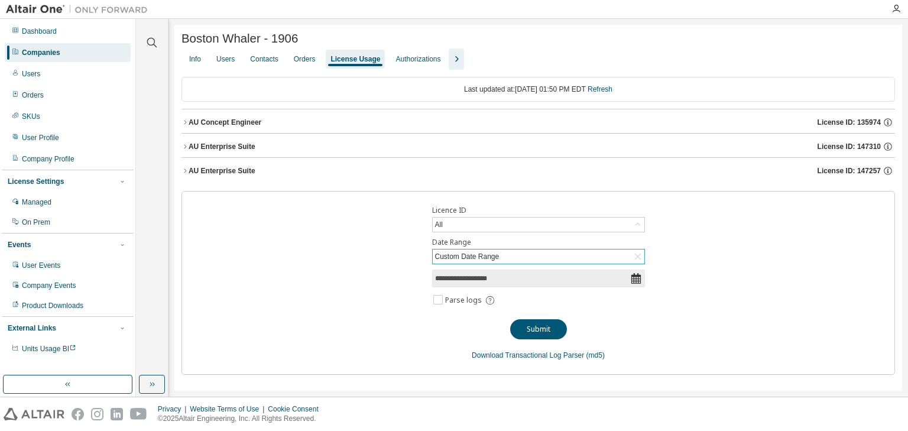
click at [636, 281] on icon at bounding box center [635, 278] width 9 height 11
drag, startPoint x: 636, startPoint y: 281, endPoint x: 613, endPoint y: 283, distance: 23.2
click at [620, 283] on input "**********" at bounding box center [532, 279] width 195 height 12
select select "*"
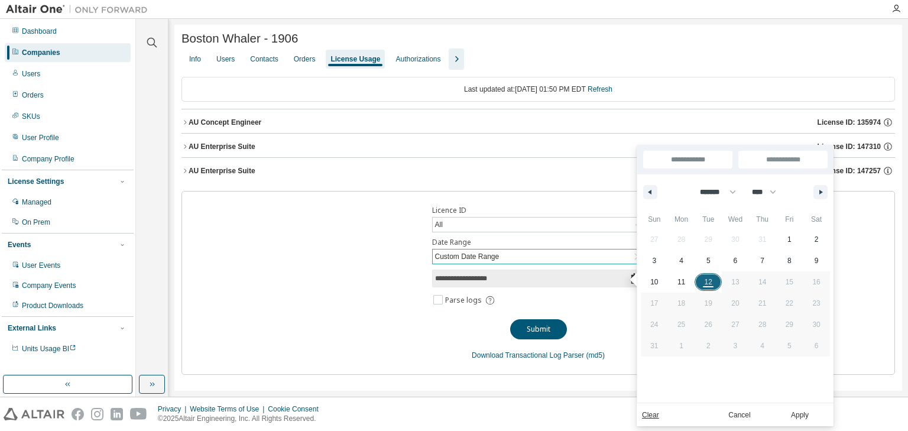
click at [584, 281] on input "**********" at bounding box center [532, 279] width 195 height 12
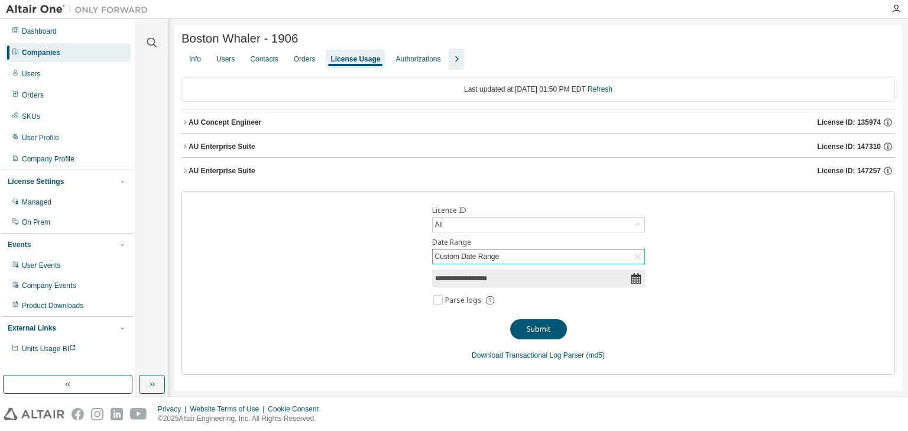
click at [584, 281] on input "**********" at bounding box center [532, 279] width 195 height 12
select select "*"
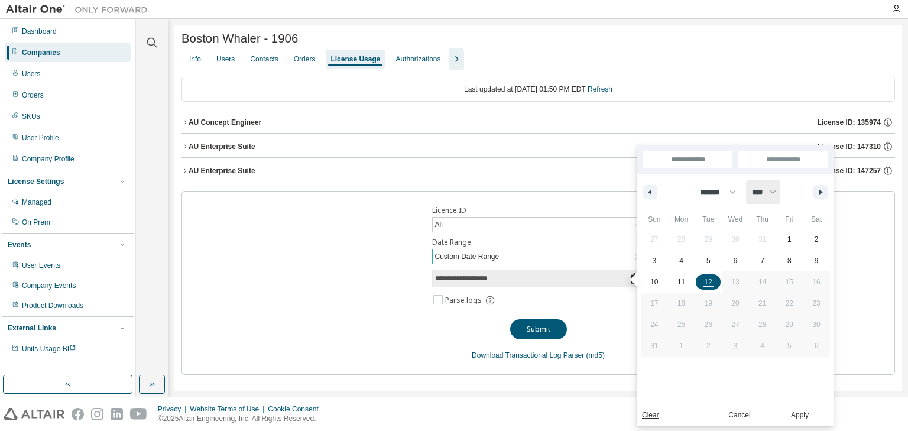
click at [780, 191] on select "**** **** **** **** **** ****" at bounding box center [763, 192] width 34 height 24
select select "****"
click at [750, 180] on select "**** **** **** **** **** ****" at bounding box center [763, 192] width 34 height 24
click at [764, 238] on span "1" at bounding box center [762, 239] width 4 height 21
type input "*"
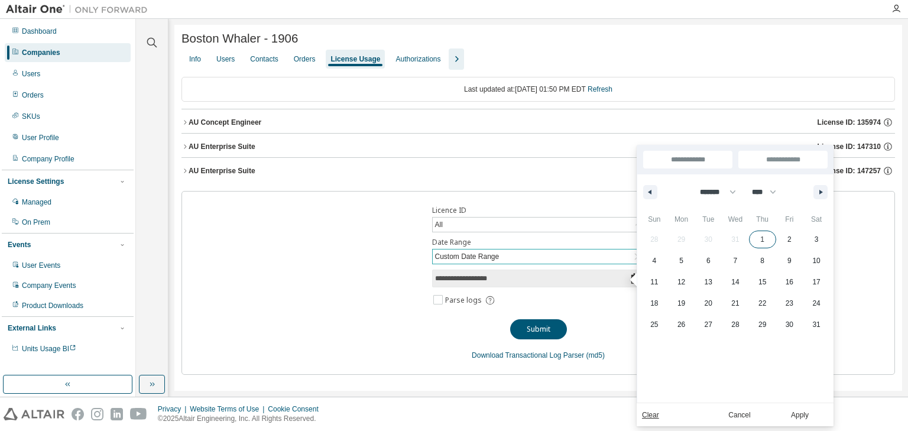
type input "*"
type input "**********"
click at [785, 158] on input "**********" at bounding box center [782, 160] width 89 height 18
click at [780, 192] on select "**** **** **** **** **** ****" at bounding box center [763, 192] width 34 height 24
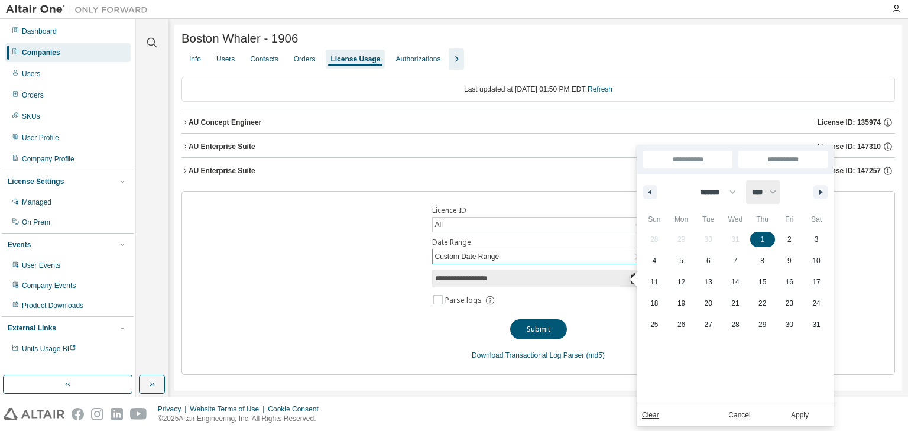
select select "****"
click at [750, 180] on select "**** **** **** **** **** ****" at bounding box center [763, 192] width 34 height 24
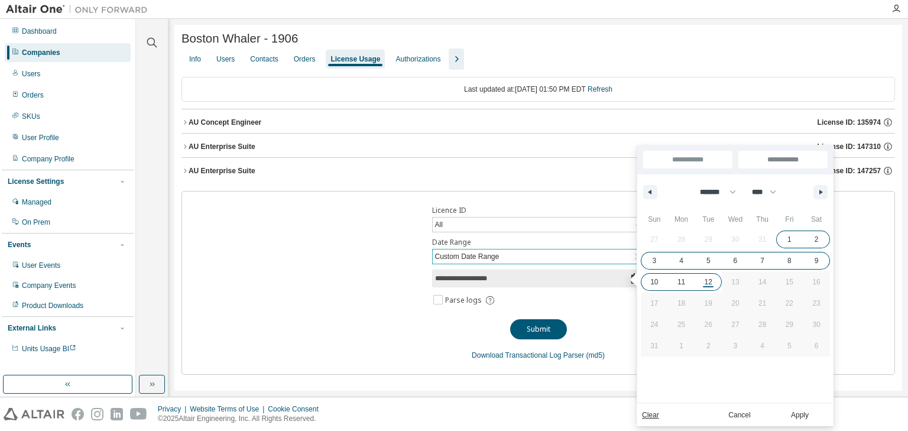
click at [711, 281] on span "12" at bounding box center [709, 281] width 8 height 21
type input "***"
type input "**********"
select select "****"
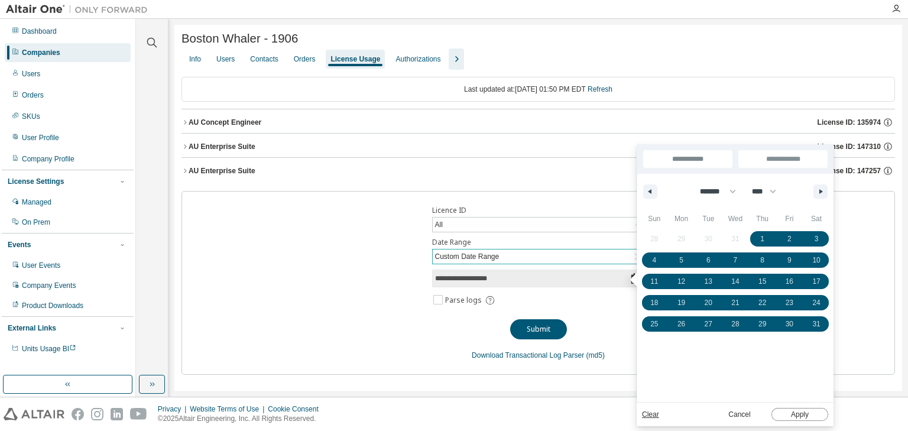
click at [799, 416] on button "Apply" at bounding box center [800, 414] width 57 height 13
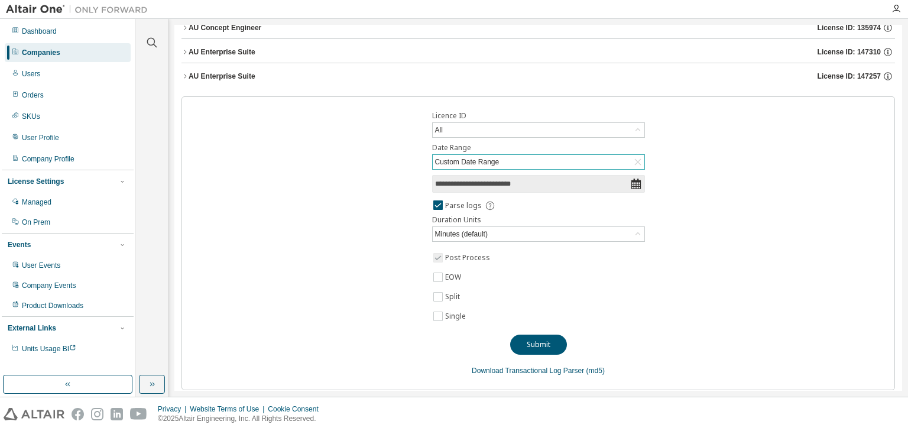
scroll to position [102, 0]
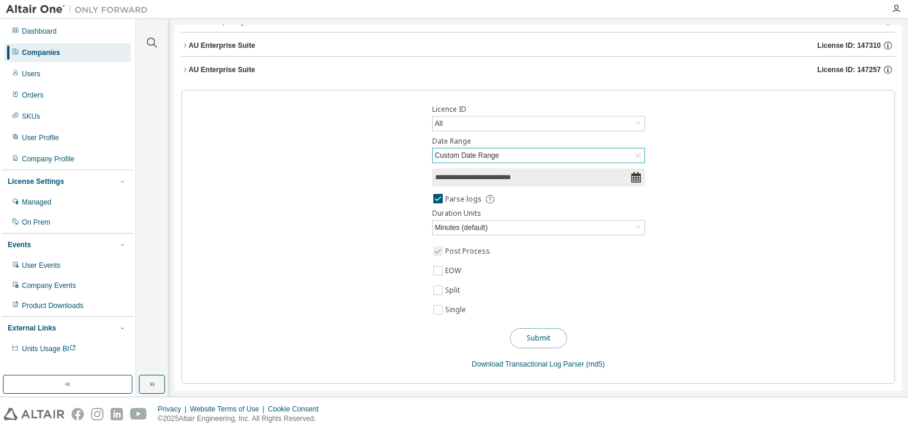
click at [532, 336] on button "Submit" at bounding box center [538, 338] width 57 height 20
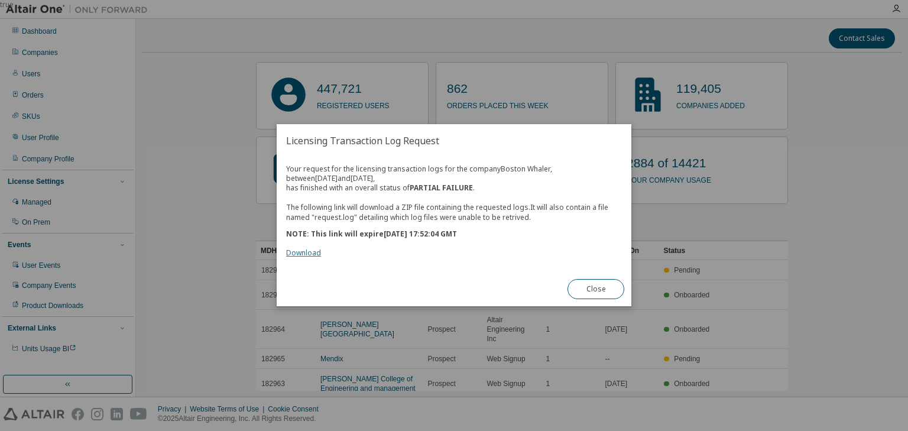
click at [306, 254] on link "Download" at bounding box center [303, 253] width 35 height 10
click at [589, 286] on button "Close" at bounding box center [596, 290] width 57 height 20
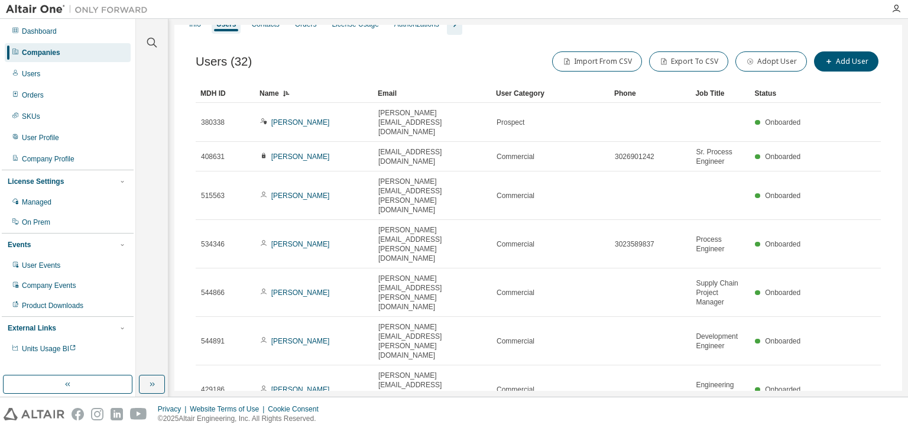
scroll to position [28, 0]
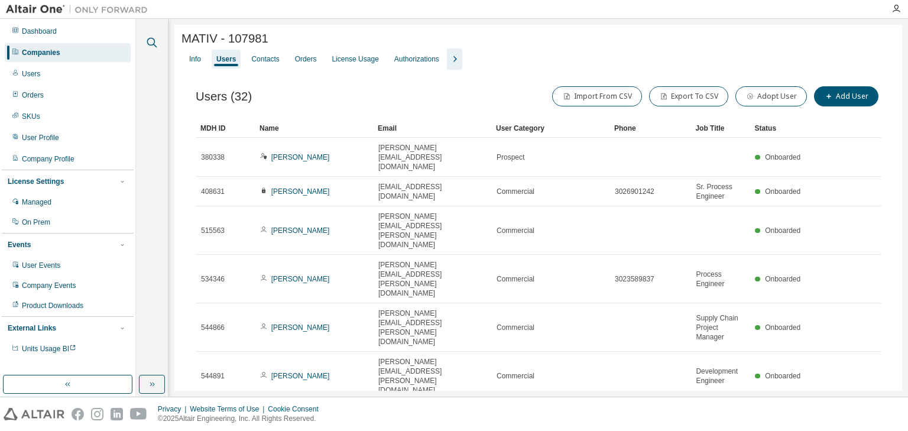
click at [155, 43] on icon "button" at bounding box center [152, 42] width 14 height 14
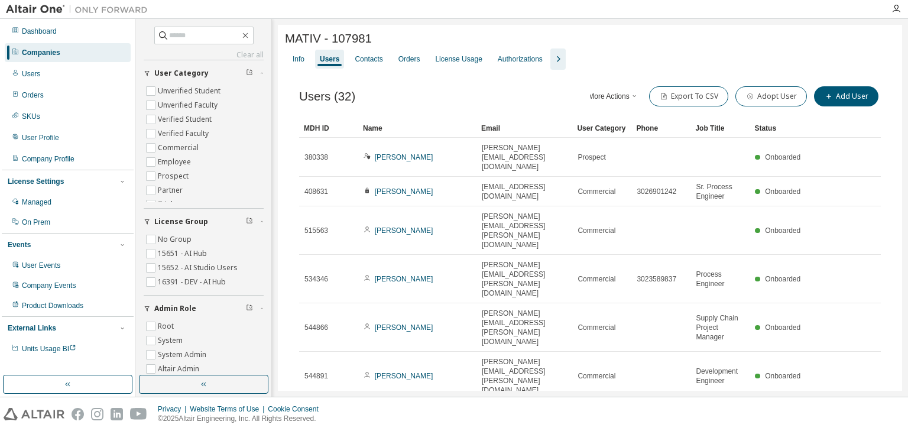
click at [49, 52] on div "Companies" at bounding box center [41, 52] width 38 height 9
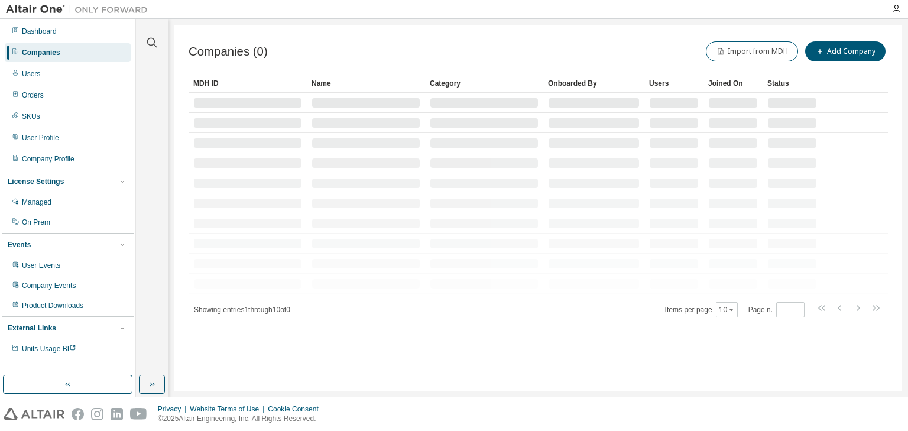
click at [144, 35] on div at bounding box center [152, 36] width 28 height 30
click at [149, 41] on icon "button" at bounding box center [152, 42] width 14 height 14
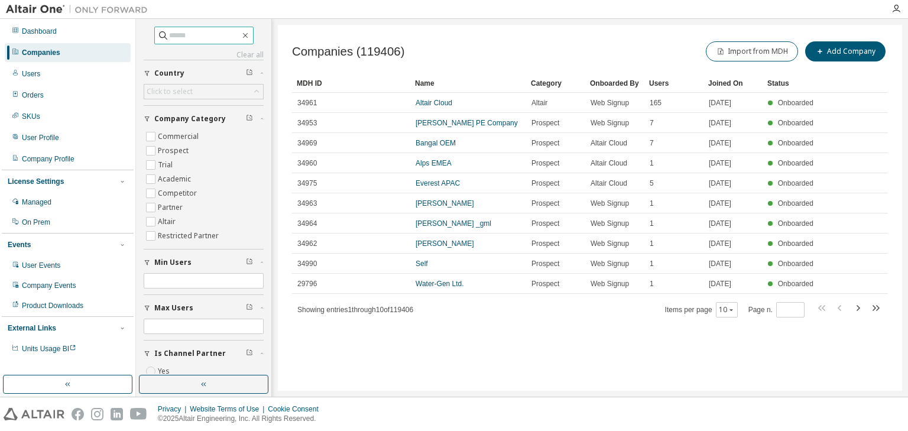
click at [169, 34] on input "text" at bounding box center [204, 36] width 71 height 12
paste input "**********"
type input "**********"
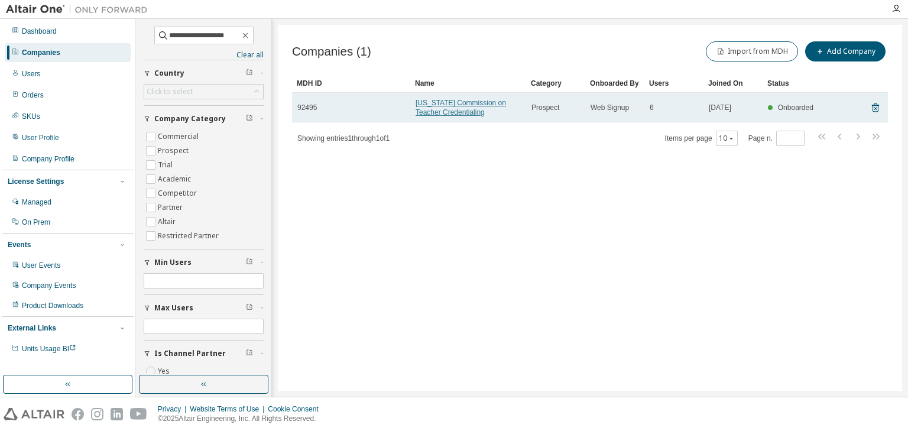
click at [449, 106] on link "California Commission on Teacher Credentialing" at bounding box center [461, 108] width 90 height 18
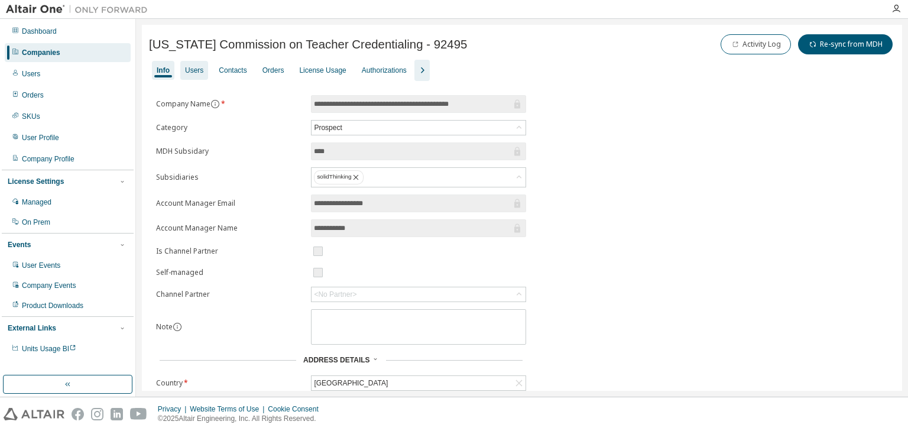
click at [199, 67] on div "Users" at bounding box center [194, 70] width 18 height 9
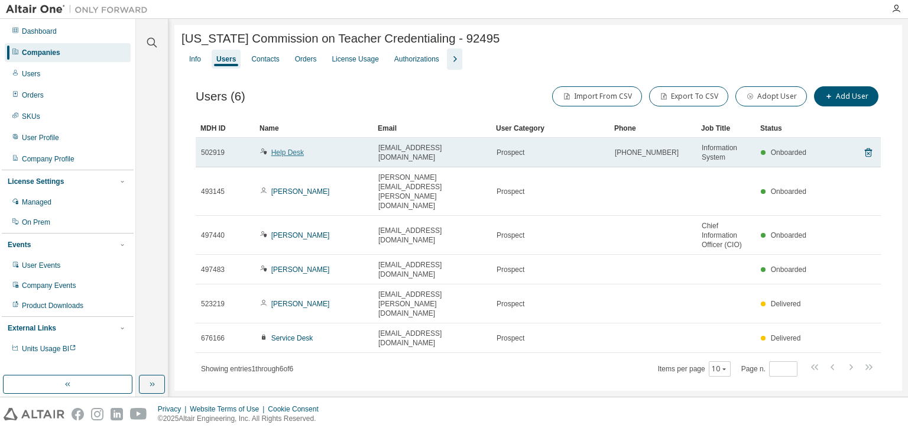
click at [283, 155] on link "Help Desk" at bounding box center [287, 152] width 33 height 8
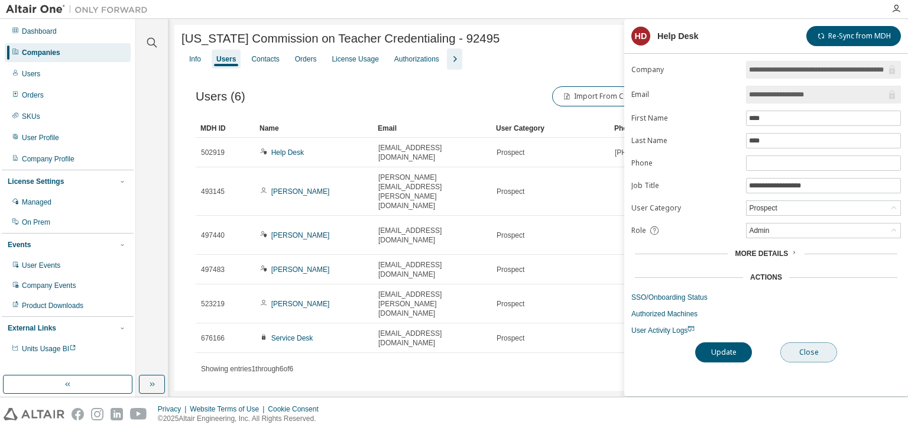
click at [798, 350] on button "Close" at bounding box center [808, 352] width 57 height 20
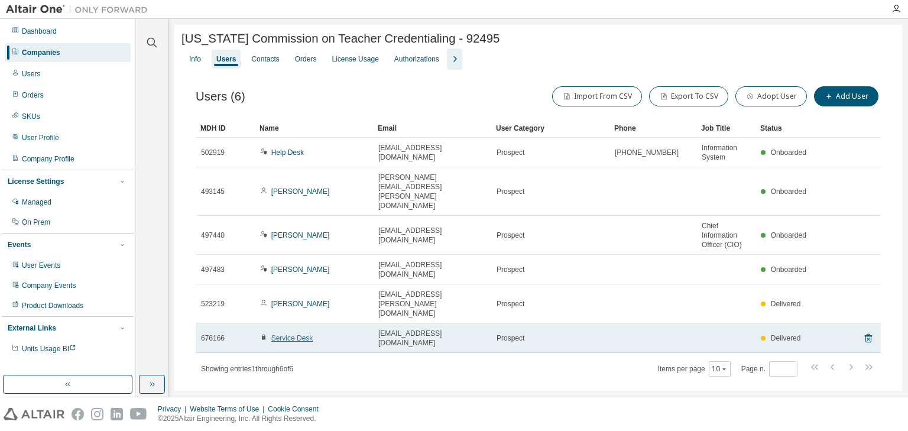
click at [304, 334] on link "Service Desk" at bounding box center [292, 338] width 42 height 8
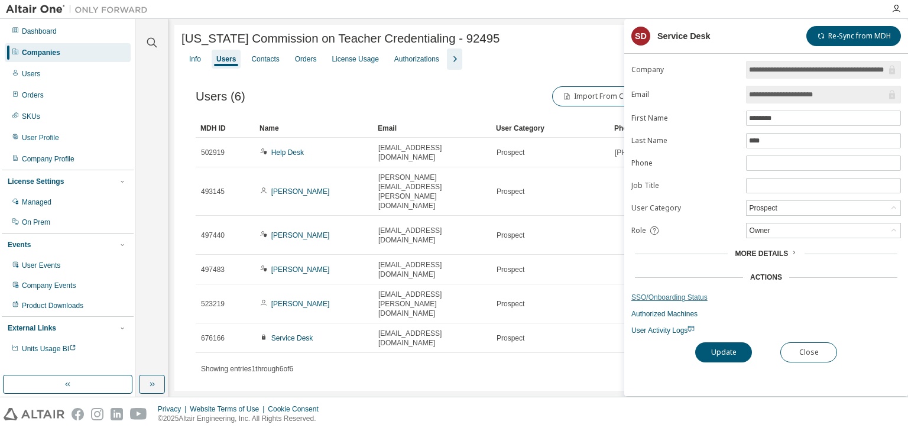
click at [681, 295] on link "SSO/Onboarding Status" at bounding box center [766, 297] width 270 height 9
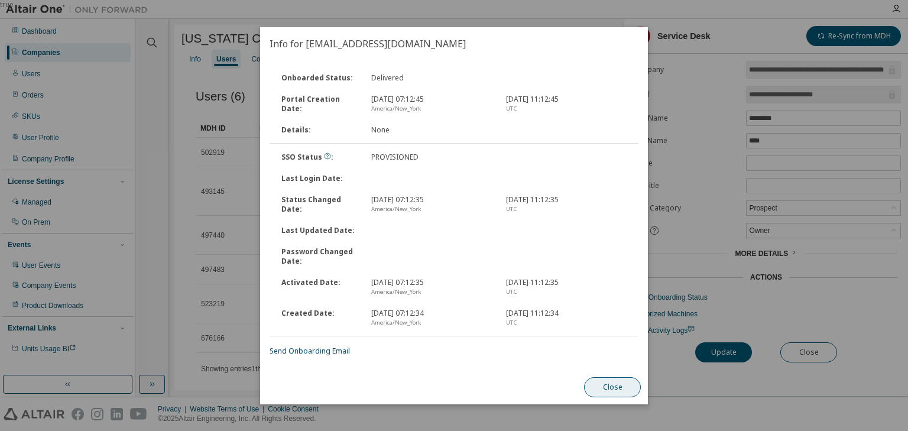
click at [589, 385] on button "Close" at bounding box center [612, 387] width 57 height 20
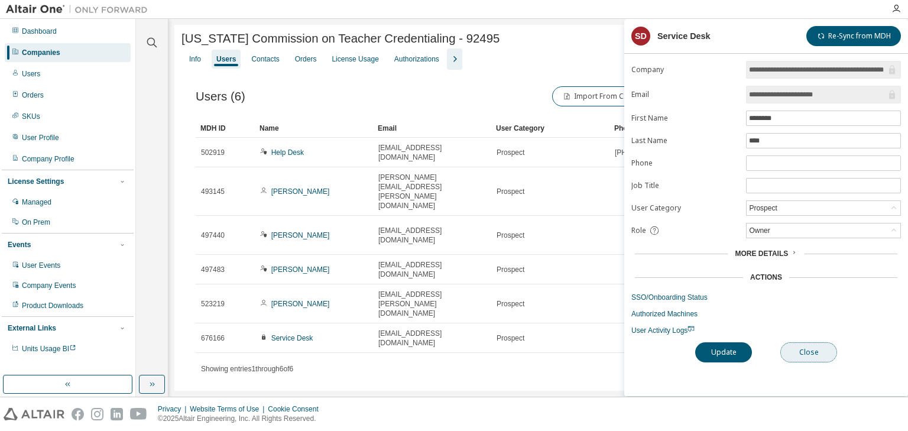
click at [806, 354] on button "Close" at bounding box center [808, 352] width 57 height 20
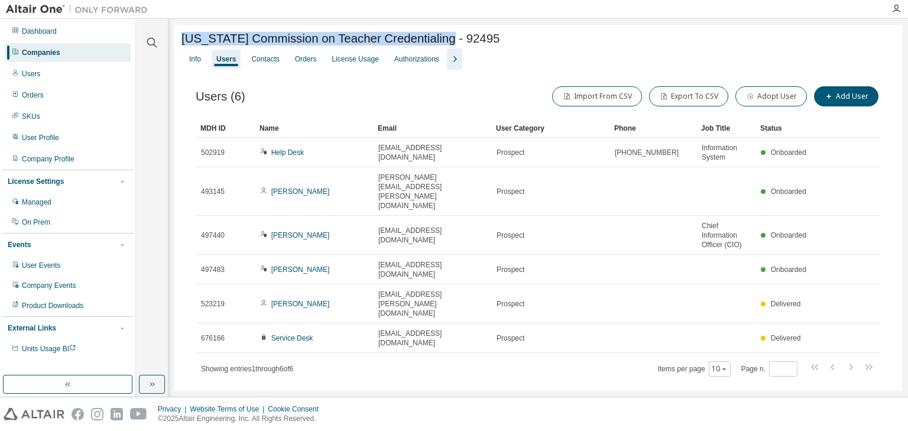
drag, startPoint x: 183, startPoint y: 43, endPoint x: 454, endPoint y: 43, distance: 271.4
click at [454, 43] on span "California Commission on Teacher Credentialing - 92495" at bounding box center [341, 39] width 318 height 14
copy span "California Commission on Teacher Credentialing"
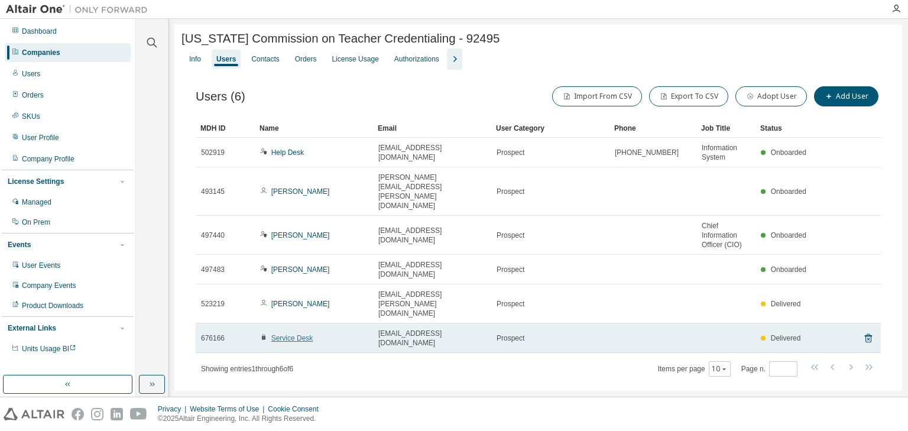
click at [279, 334] on link "Service Desk" at bounding box center [292, 338] width 42 height 8
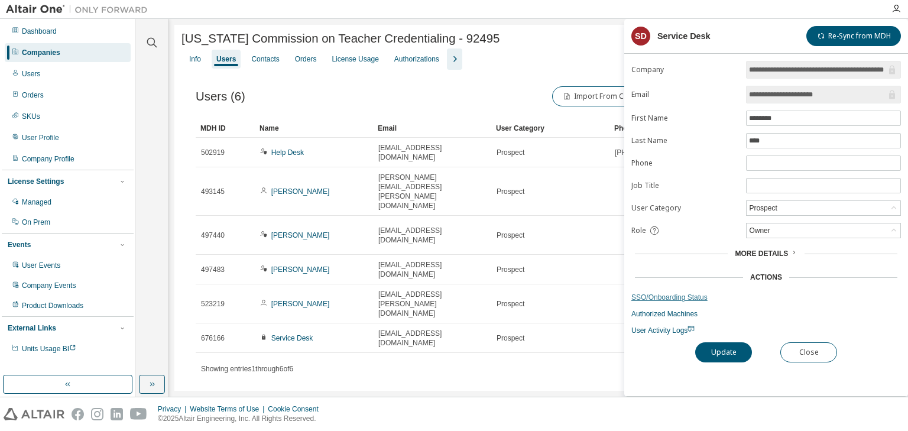
click at [655, 297] on link "SSO/Onboarding Status" at bounding box center [766, 297] width 270 height 9
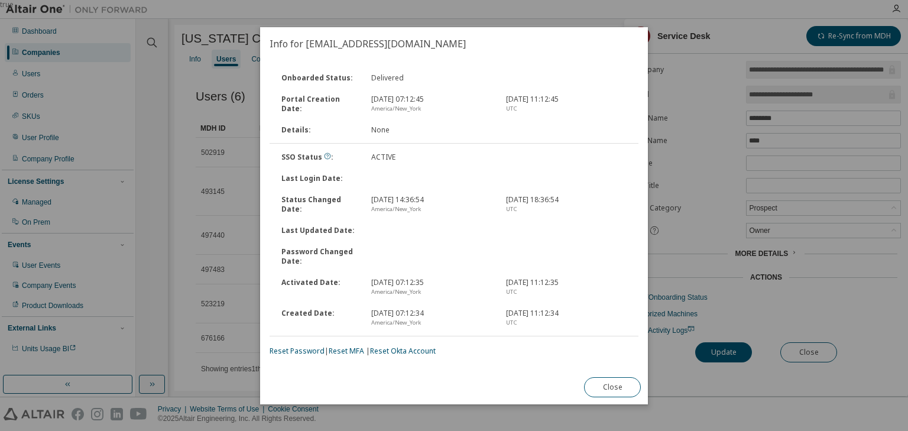
click at [304, 353] on link "Reset Password" at bounding box center [297, 351] width 55 height 10
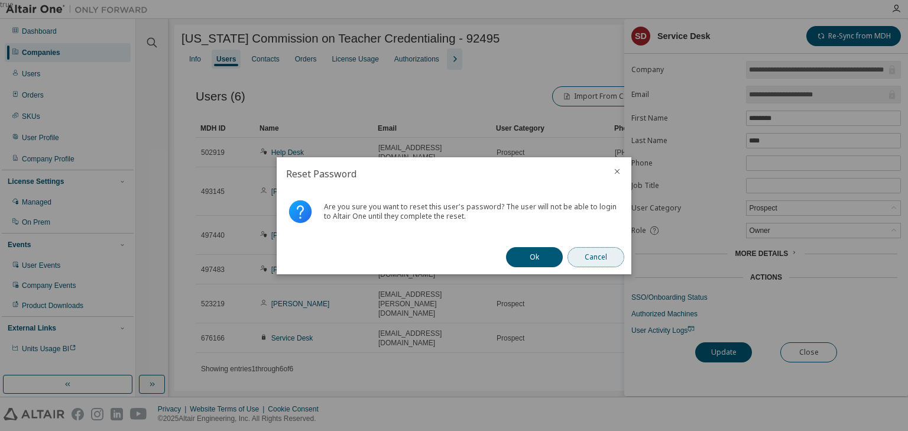
click at [584, 255] on button "Cancel" at bounding box center [596, 257] width 57 height 20
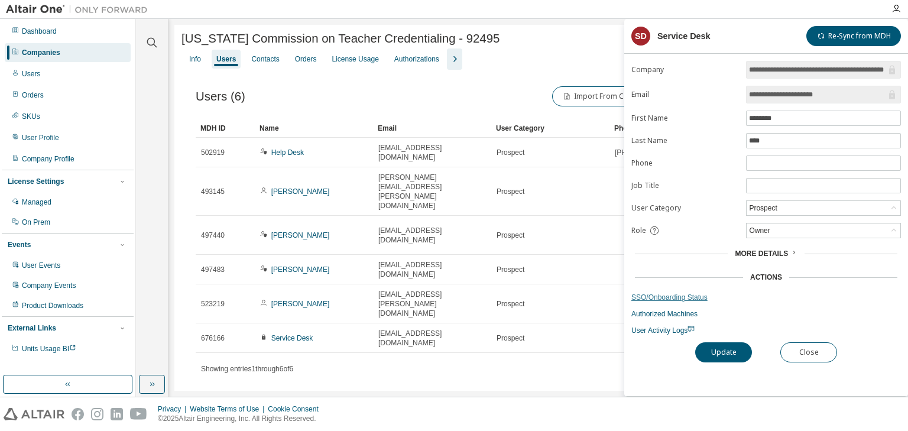
click at [672, 297] on link "SSO/Onboarding Status" at bounding box center [766, 297] width 270 height 9
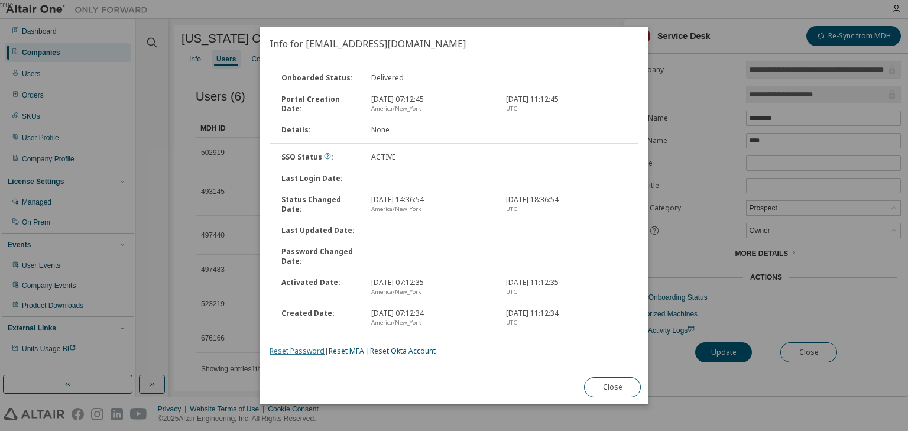
click at [300, 351] on link "Reset Password" at bounding box center [297, 351] width 55 height 10
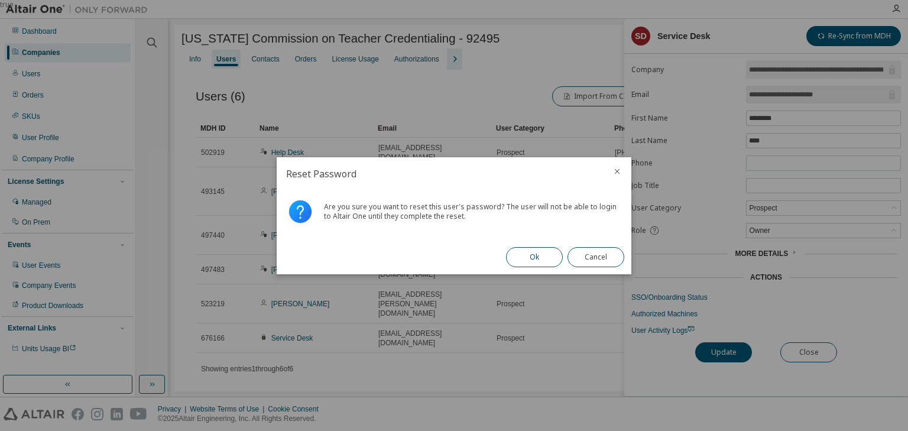
click at [532, 254] on button "Ok" at bounding box center [534, 257] width 57 height 20
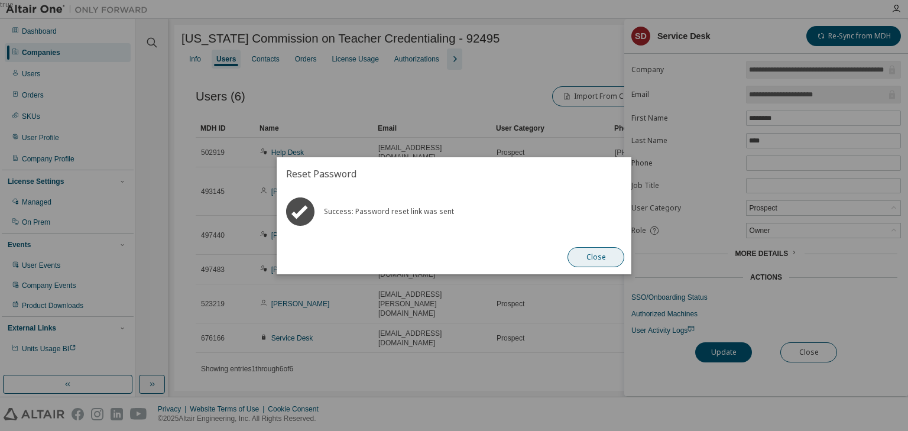
click at [591, 259] on button "Close" at bounding box center [596, 257] width 57 height 20
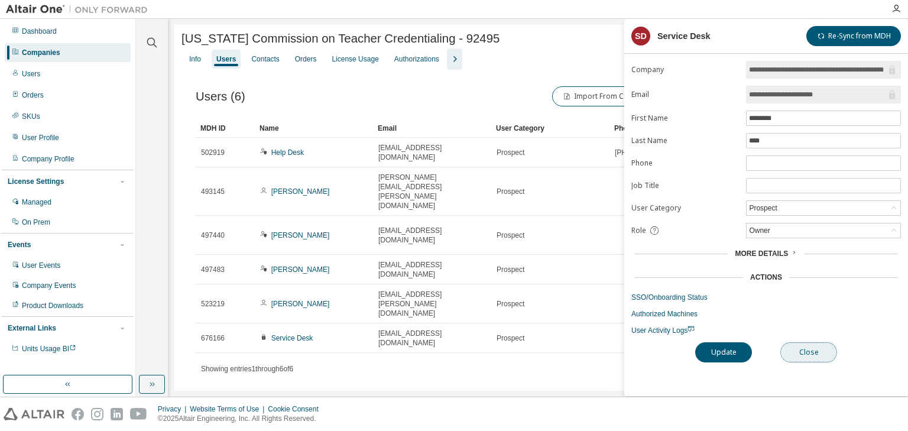
click at [814, 351] on button "Close" at bounding box center [808, 352] width 57 height 20
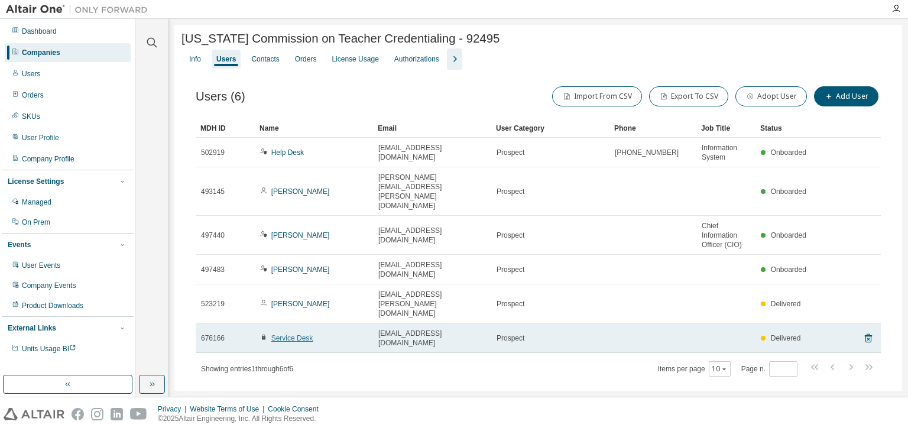
click at [303, 334] on link "Service Desk" at bounding box center [292, 338] width 42 height 8
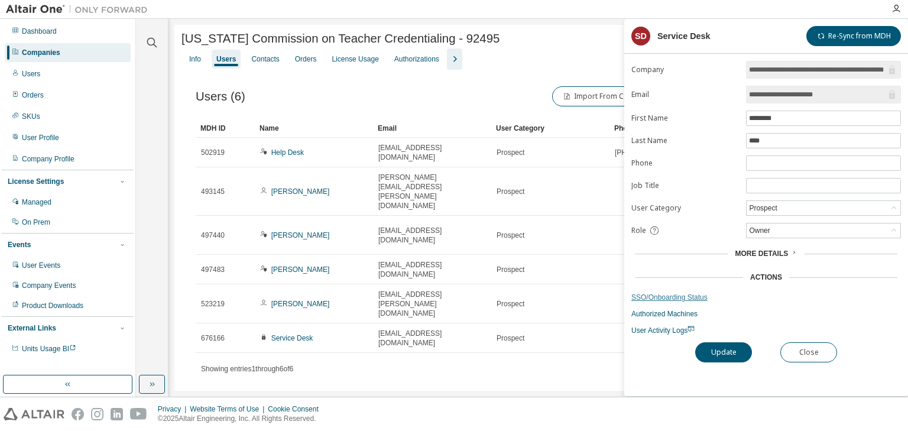
click at [646, 296] on link "SSO/Onboarding Status" at bounding box center [766, 297] width 270 height 9
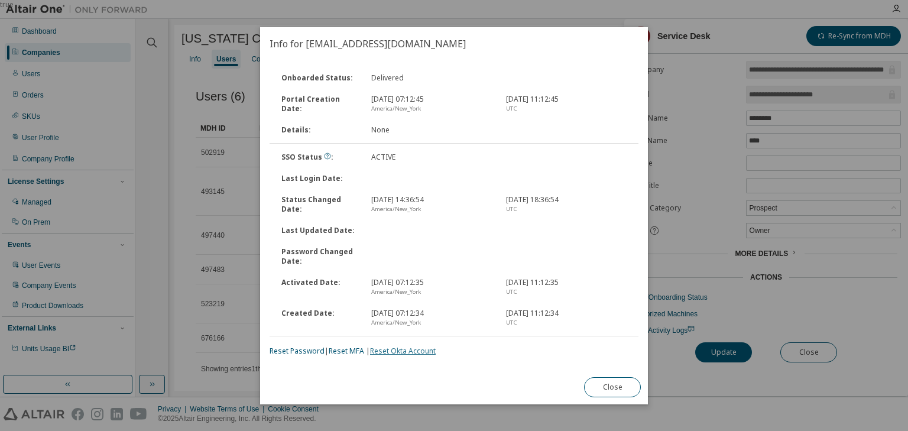
click at [402, 355] on link "Reset Okta Account" at bounding box center [403, 351] width 66 height 10
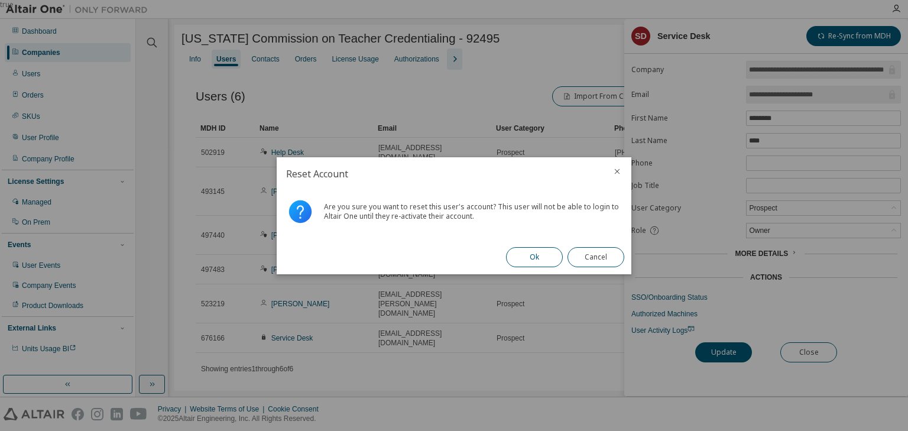
click at [520, 259] on button "Ok" at bounding box center [534, 257] width 57 height 20
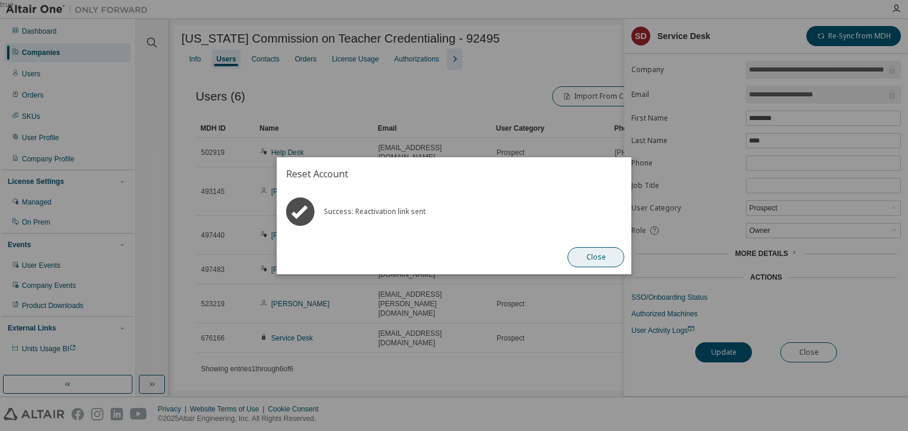
click at [592, 257] on button "Close" at bounding box center [596, 257] width 57 height 20
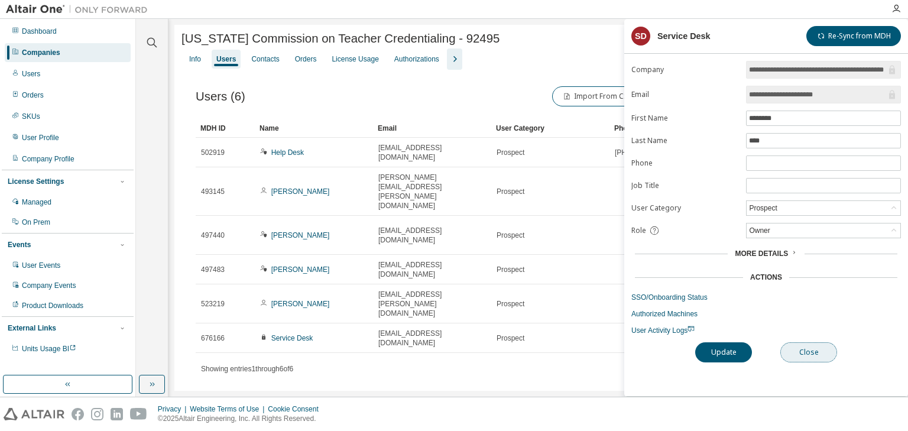
click at [810, 350] on button "Close" at bounding box center [808, 352] width 57 height 20
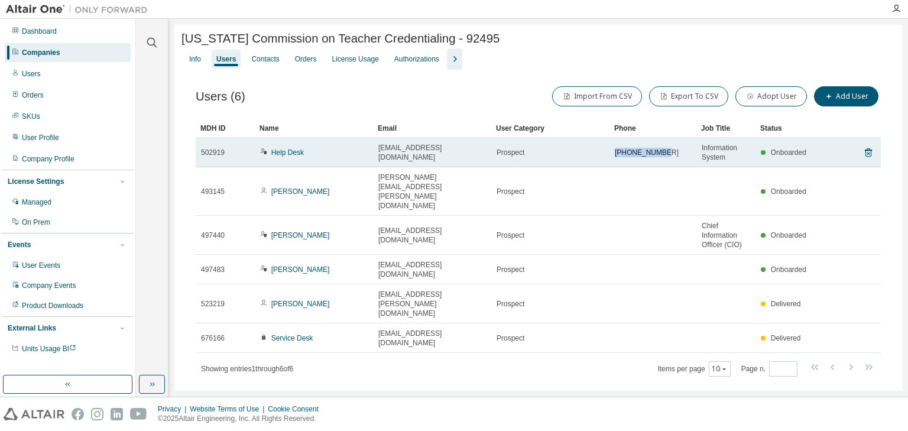
drag, startPoint x: 659, startPoint y: 154, endPoint x: 613, endPoint y: 155, distance: 46.1
click at [613, 155] on td "916-322-3544" at bounding box center [653, 153] width 87 height 30
copy span "916-322-3544"
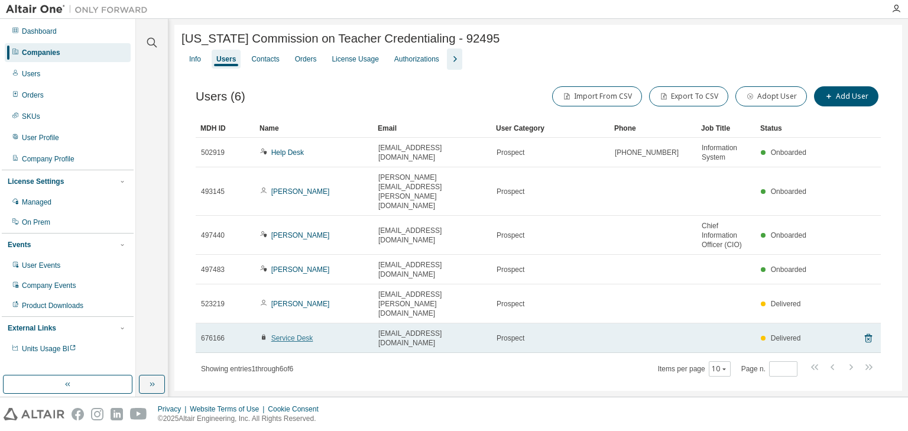
click at [276, 334] on link "Service Desk" at bounding box center [292, 338] width 42 height 8
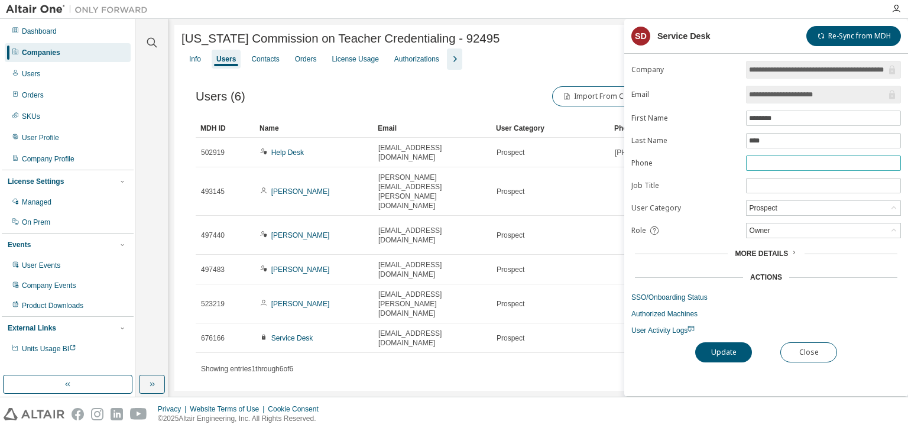
click at [757, 162] on input "text" at bounding box center [823, 162] width 149 height 9
paste input "**********"
type input "**********"
click at [775, 186] on input "text" at bounding box center [823, 185] width 149 height 9
type input "**********"
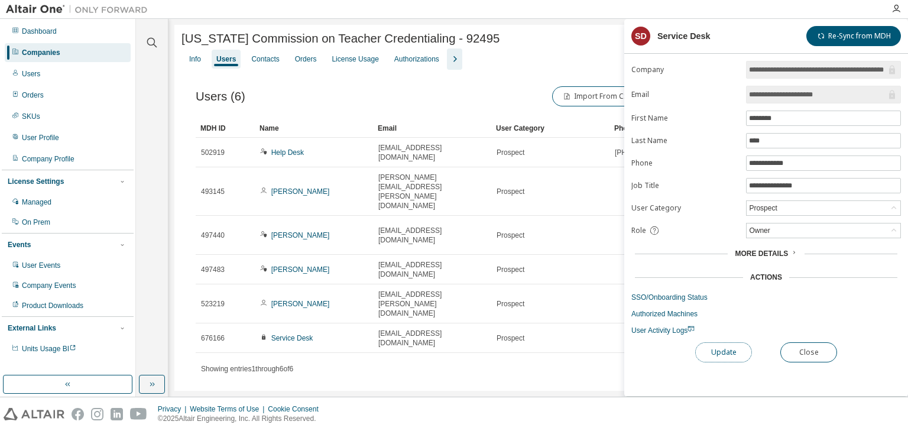
click at [725, 350] on button "Update" at bounding box center [723, 352] width 57 height 20
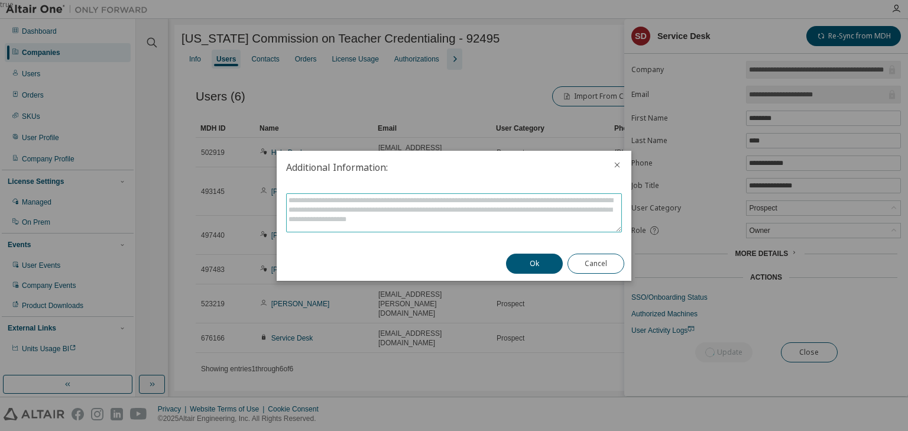
drag, startPoint x: 479, startPoint y: 224, endPoint x: 486, endPoint y: 222, distance: 7.3
click at [481, 222] on textarea at bounding box center [454, 213] width 335 height 38
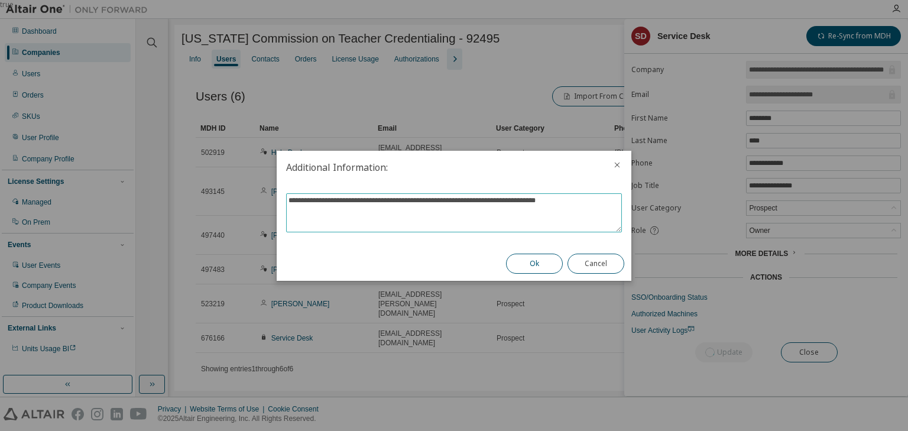
type textarea "**********"
click at [523, 261] on button "Ok" at bounding box center [534, 264] width 57 height 20
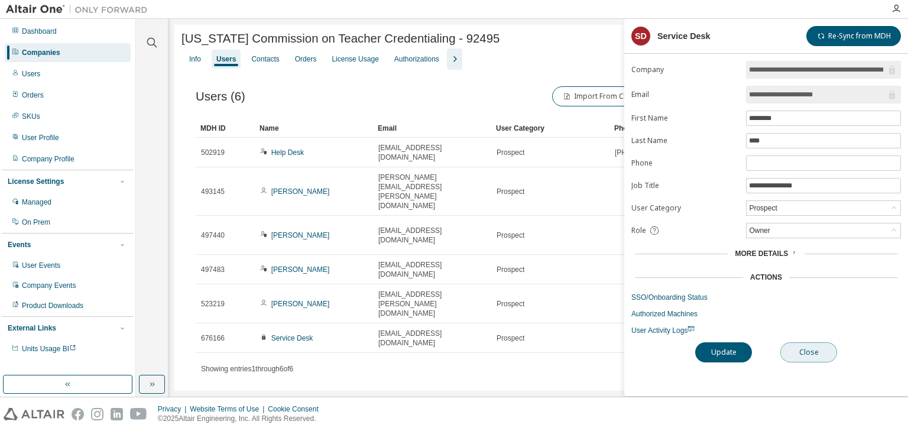
click at [805, 353] on button "Close" at bounding box center [808, 352] width 57 height 20
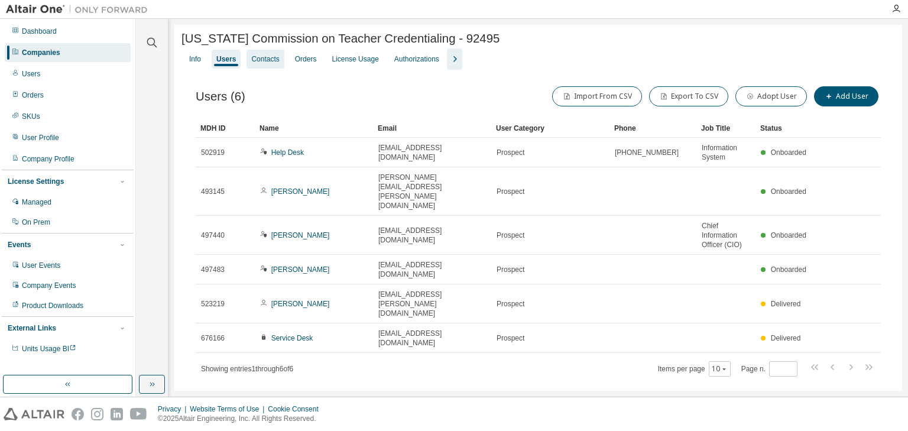
click at [271, 63] on div "Contacts" at bounding box center [265, 58] width 28 height 9
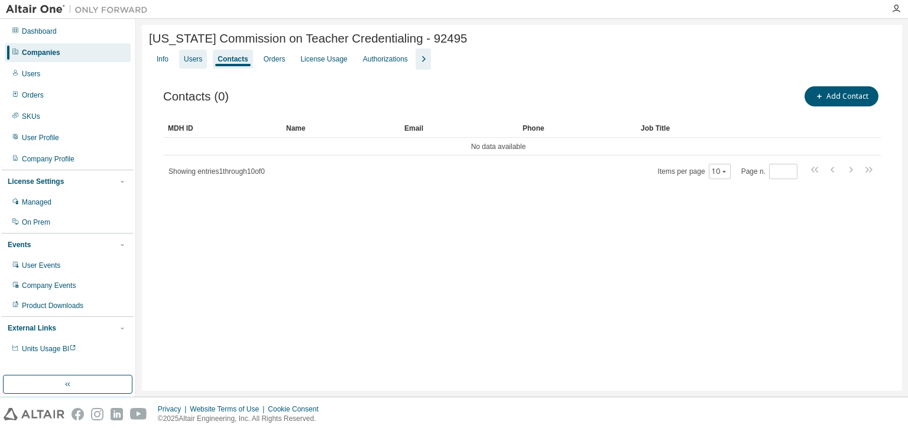
click at [200, 61] on div "Users" at bounding box center [193, 58] width 18 height 9
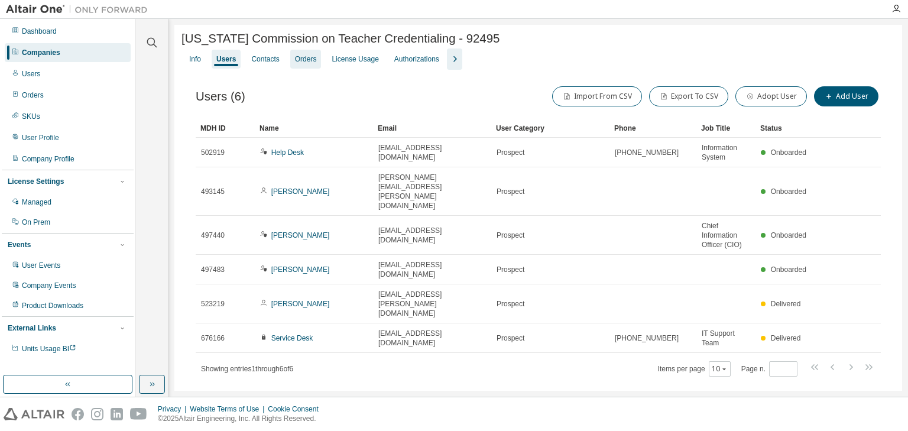
click at [313, 63] on div "Orders" at bounding box center [306, 58] width 22 height 9
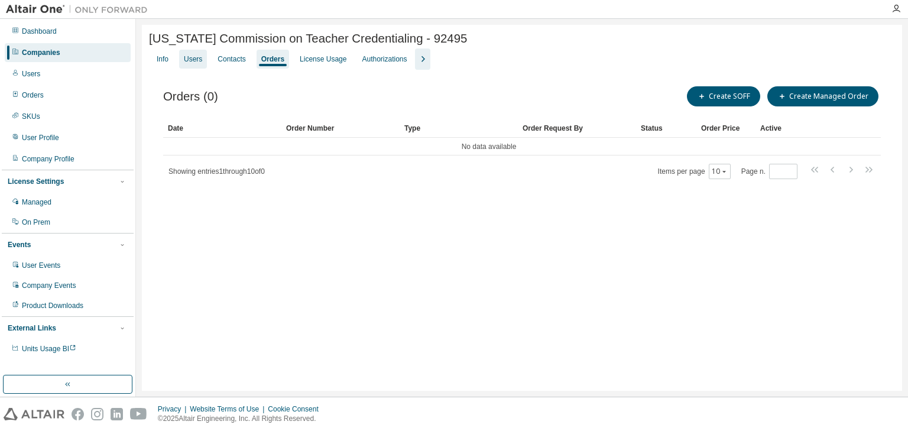
click at [199, 63] on div "Users" at bounding box center [193, 58] width 18 height 9
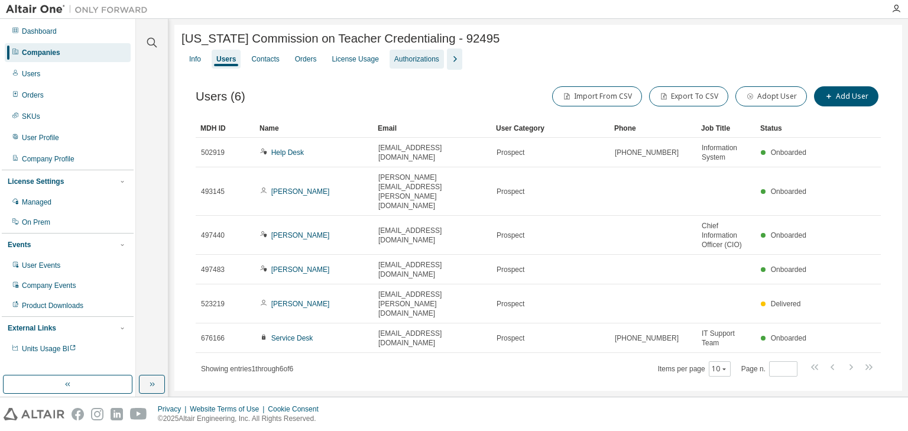
click at [407, 62] on div "Authorizations" at bounding box center [416, 58] width 45 height 9
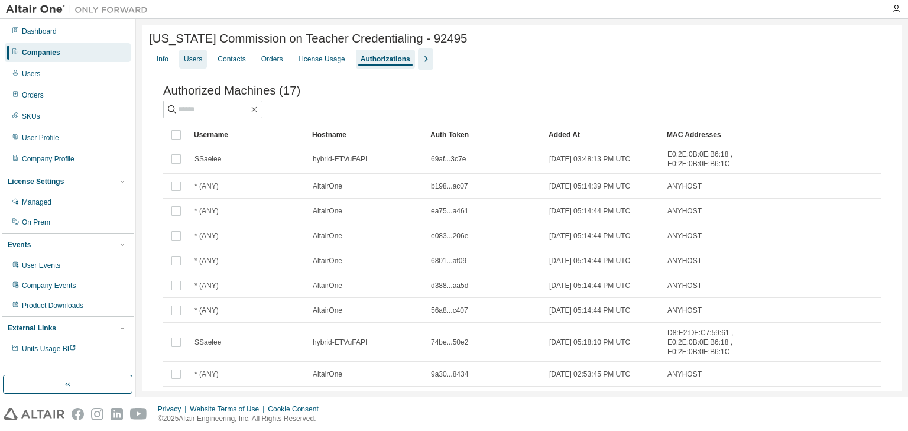
click at [207, 60] on div "Users" at bounding box center [193, 59] width 28 height 19
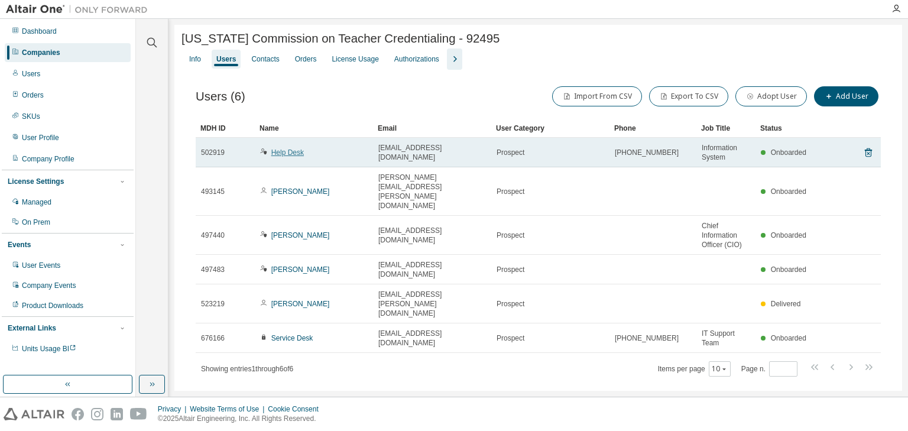
click at [280, 156] on link "Help Desk" at bounding box center [287, 152] width 33 height 8
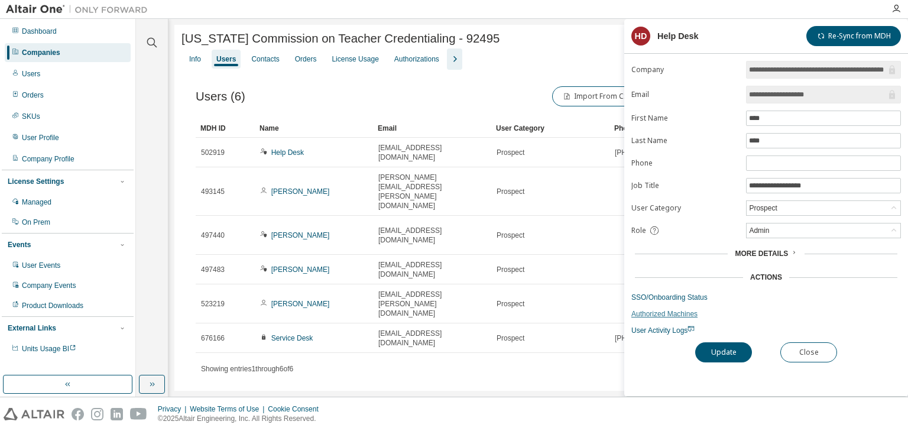
click at [652, 315] on link "Authorized Machines" at bounding box center [766, 313] width 270 height 9
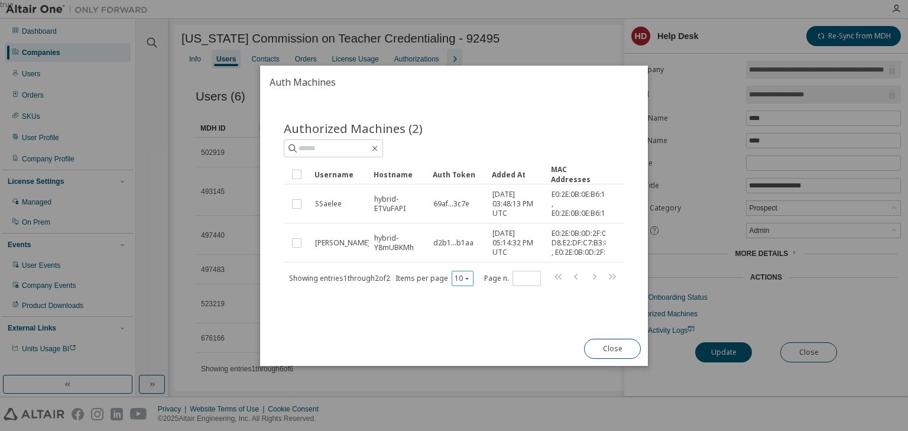
click at [466, 281] on icon "button" at bounding box center [467, 277] width 7 height 7
click at [472, 324] on div "30" at bounding box center [499, 330] width 95 height 14
click at [599, 354] on button "Close" at bounding box center [612, 349] width 57 height 20
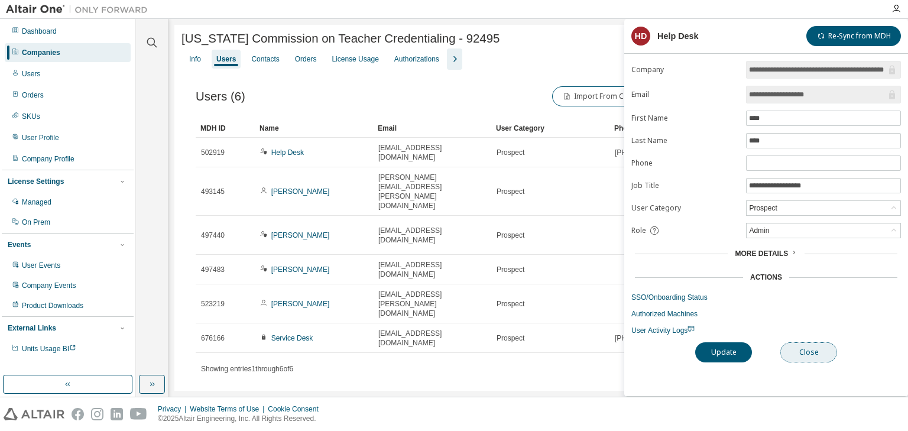
click at [801, 352] on button "Close" at bounding box center [808, 352] width 57 height 20
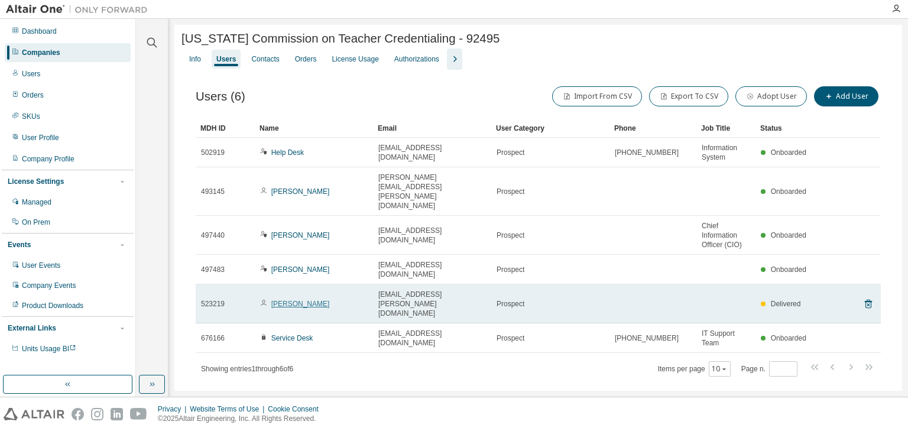
click at [308, 300] on link "Israel Cisneros-Cruz" at bounding box center [300, 304] width 59 height 8
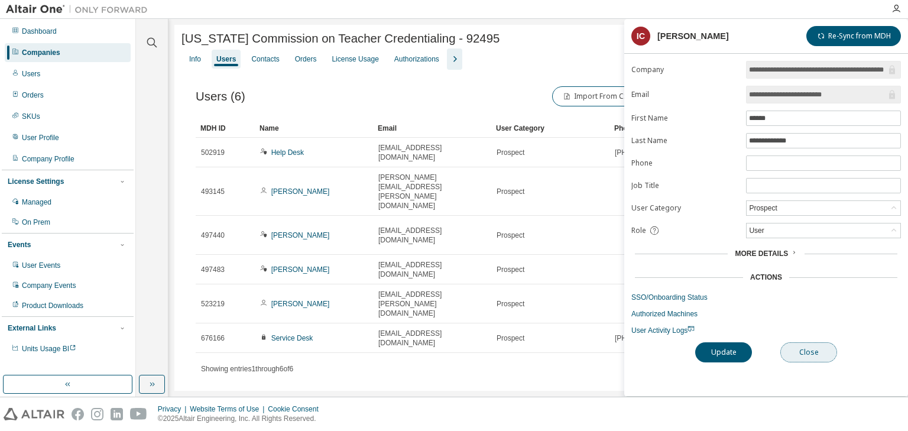
click at [810, 355] on button "Close" at bounding box center [808, 352] width 57 height 20
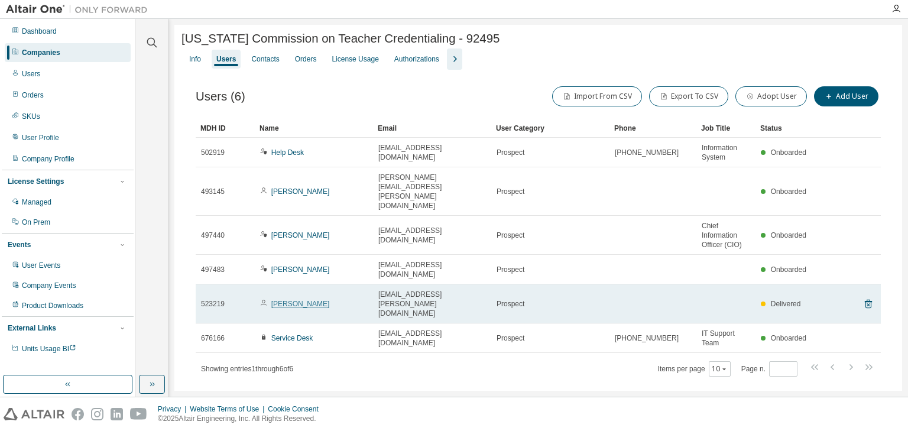
click at [308, 300] on link "Israel Cisneros-Cruz" at bounding box center [300, 304] width 59 height 8
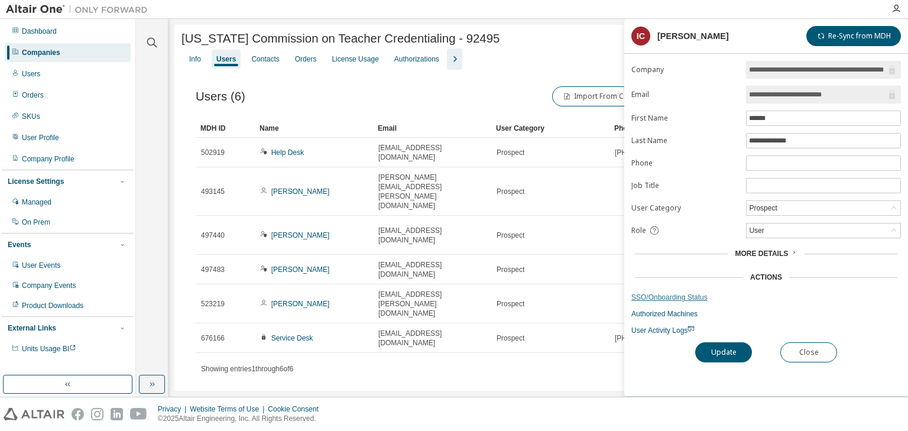
click at [669, 296] on link "SSO/Onboarding Status" at bounding box center [766, 297] width 270 height 9
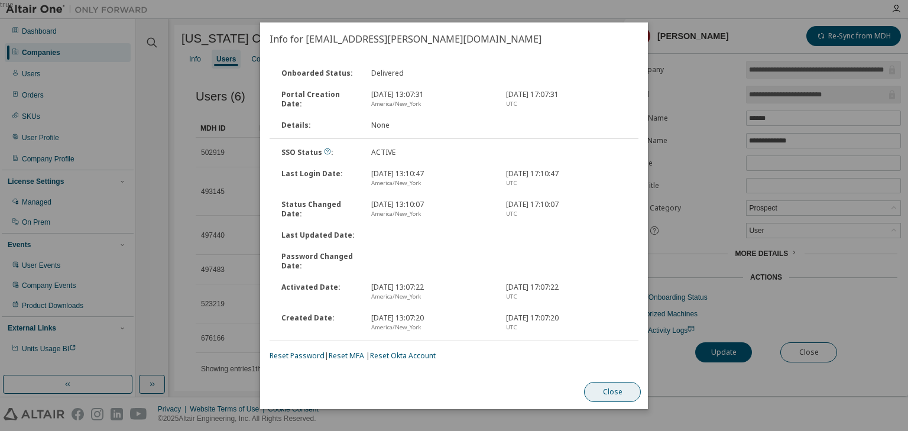
click at [604, 390] on button "Close" at bounding box center [612, 392] width 57 height 20
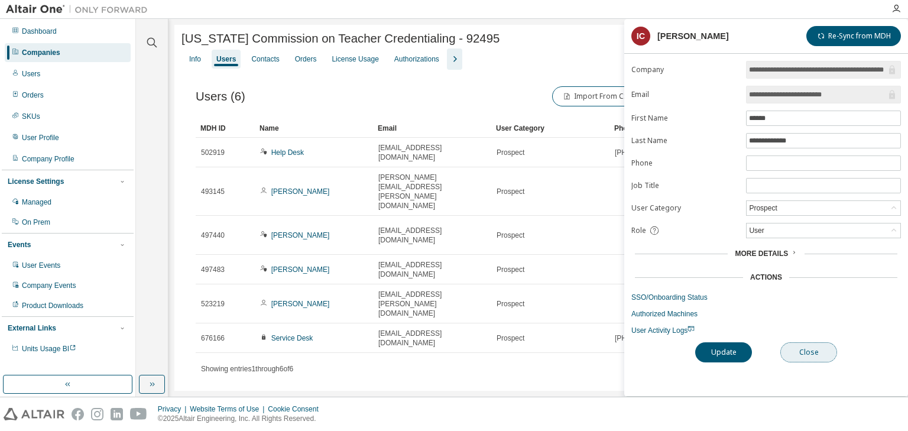
click at [797, 348] on button "Close" at bounding box center [808, 352] width 57 height 20
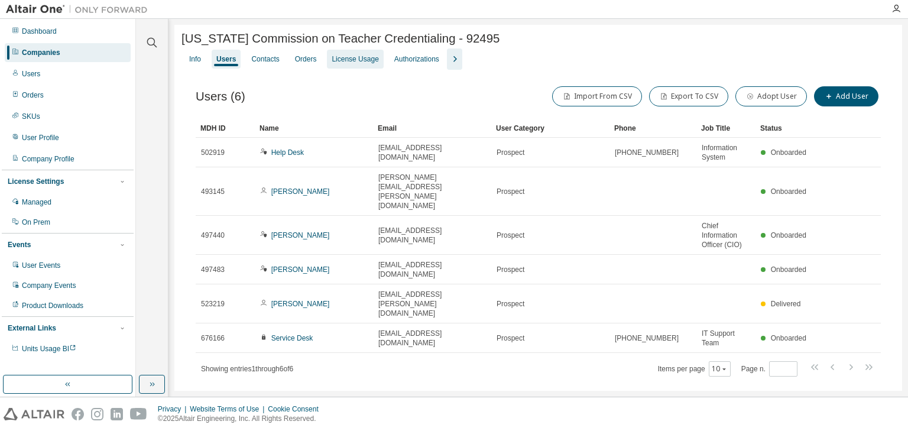
click at [359, 61] on div "License Usage" at bounding box center [355, 58] width 47 height 9
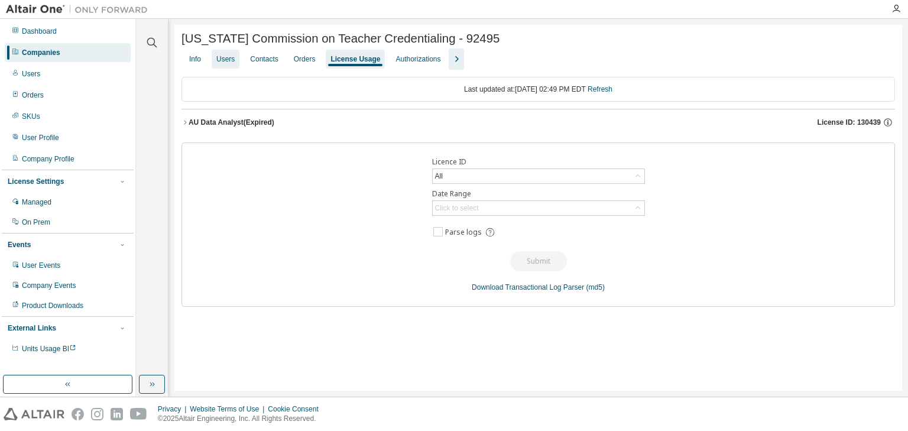
click at [228, 63] on div "Users" at bounding box center [225, 58] width 18 height 9
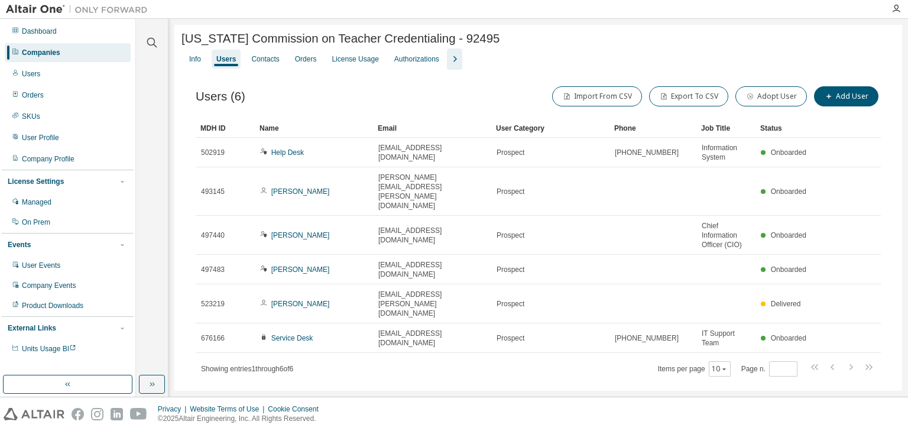
click at [461, 61] on icon "button" at bounding box center [455, 59] width 14 height 14
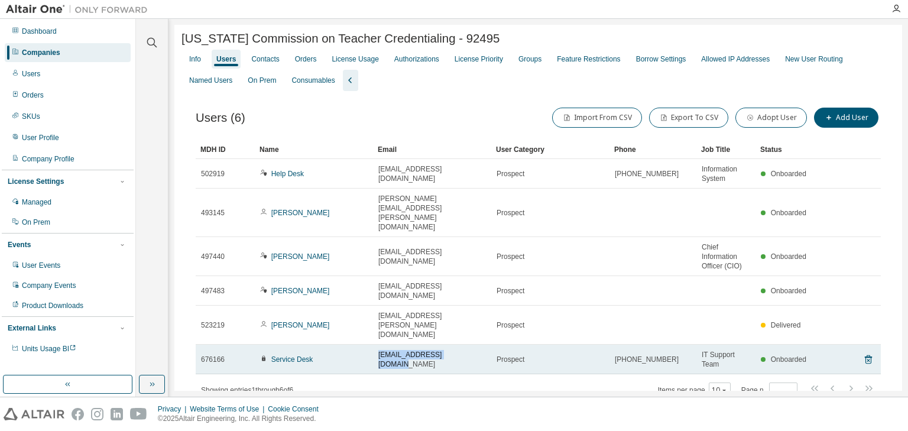
drag, startPoint x: 456, startPoint y: 306, endPoint x: 377, endPoint y: 302, distance: 78.7
click at [377, 345] on td "servicedesk@ctc.ca.gov" at bounding box center [432, 360] width 118 height 30
copy span "servicedesk@ctc.ca.gov"
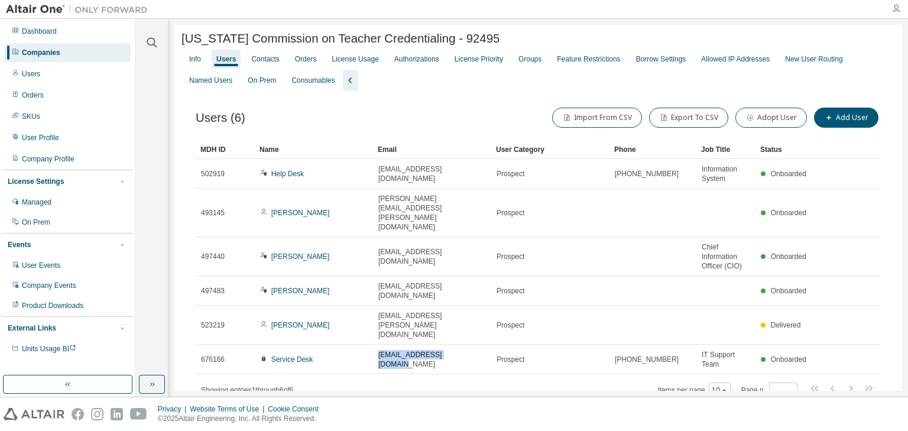
click at [896, 11] on icon "button" at bounding box center [896, 8] width 9 height 9
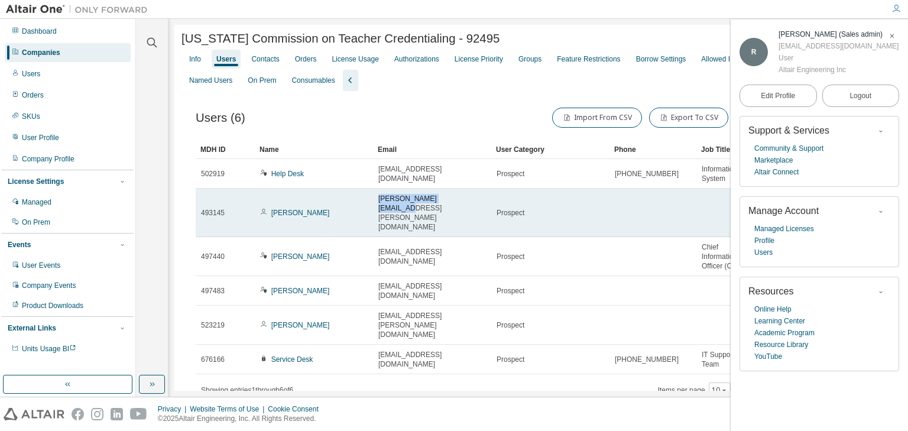
drag, startPoint x: 458, startPoint y: 200, endPoint x: 375, endPoint y: 201, distance: 82.8
click at [375, 201] on td "sara.saelee@ctc.ca.gov" at bounding box center [432, 213] width 118 height 48
copy span "sara.saelee@ctc.ca.gov"
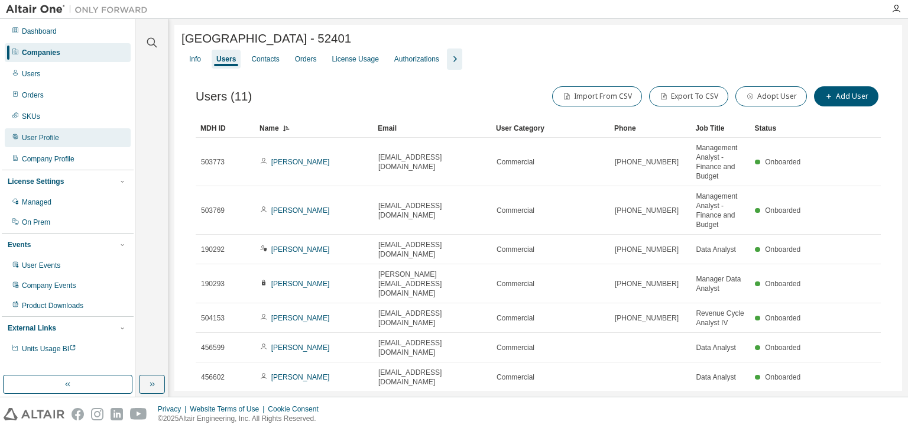
click at [33, 135] on div "User Profile" at bounding box center [40, 137] width 37 height 9
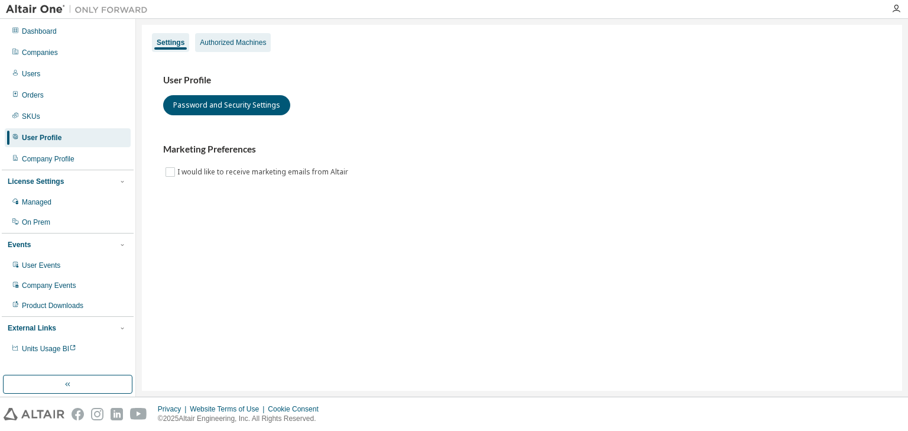
click at [227, 45] on div "Authorized Machines" at bounding box center [233, 42] width 66 height 9
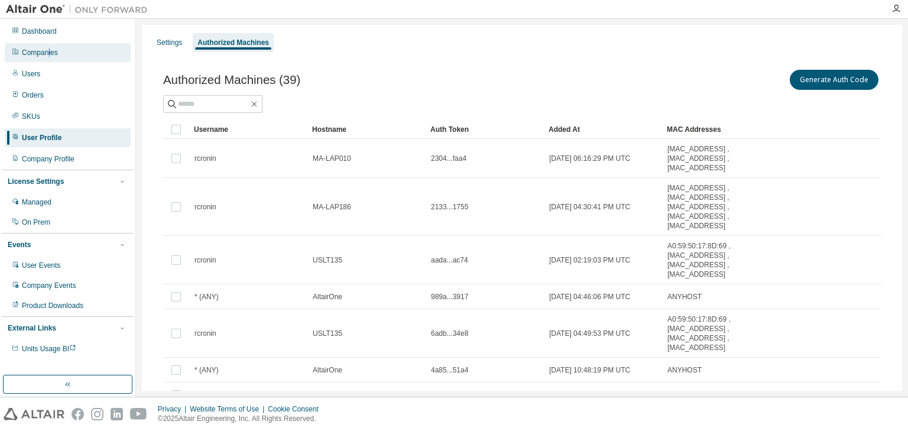
click at [52, 54] on div "Companies" at bounding box center [40, 52] width 36 height 9
